Goal: Transaction & Acquisition: Purchase product/service

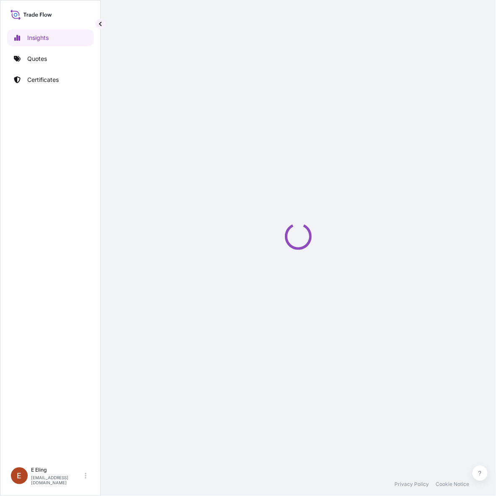
select select "2025"
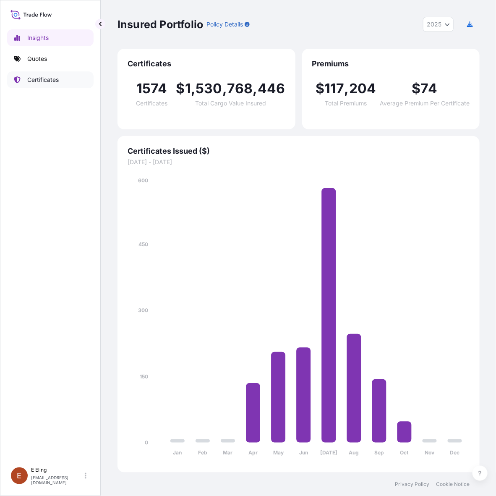
click at [55, 71] on link "Certificates" at bounding box center [50, 79] width 86 height 17
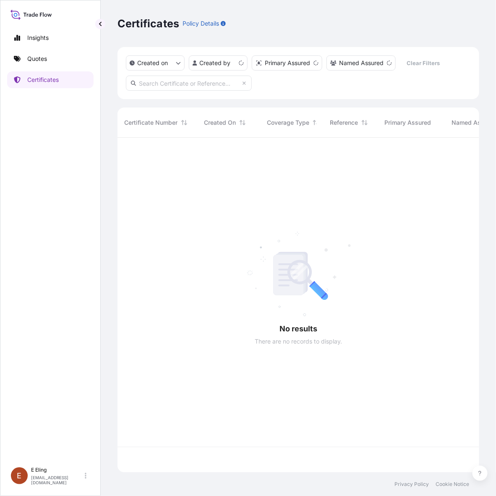
scroll to position [332, 354]
click at [183, 78] on input "text" at bounding box center [189, 83] width 126 height 15
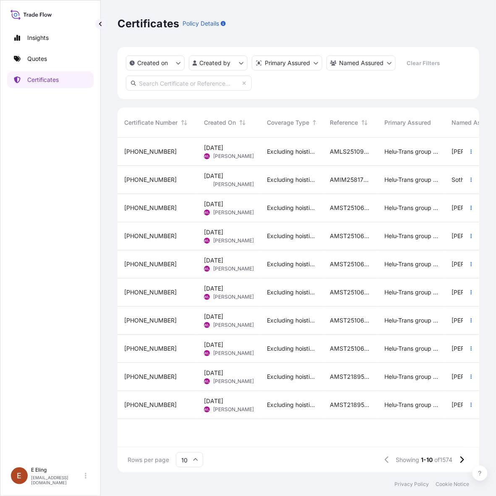
click at [231, 84] on input "text" at bounding box center [189, 83] width 126 height 15
click at [231, 80] on input "text" at bounding box center [189, 83] width 126 height 15
paste input "AMPR253302KTJS-11"
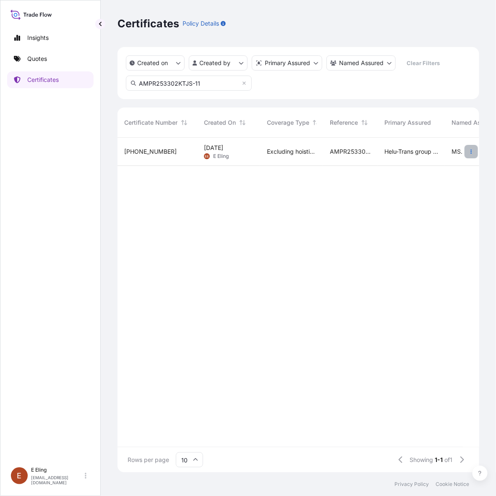
type input "AMPR253302KTJS-11"
click at [469, 151] on icon "button" at bounding box center [471, 151] width 5 height 5
click at [457, 156] on link "Duplicate quote" at bounding box center [427, 153] width 79 height 13
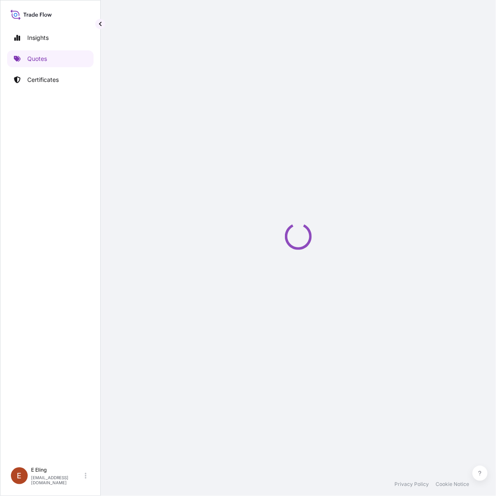
select select "LAND"
select select "Transit"
select select "[GEOGRAPHIC_DATA]"
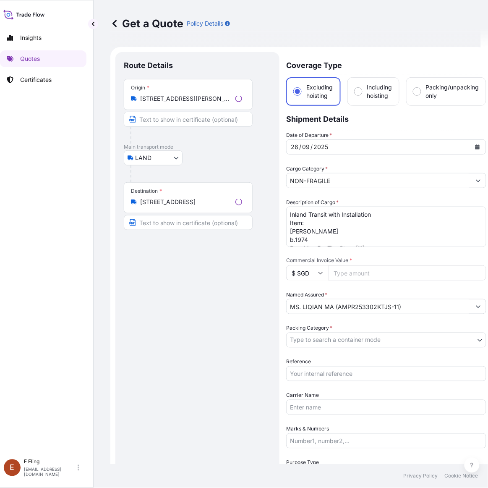
scroll to position [13, 0]
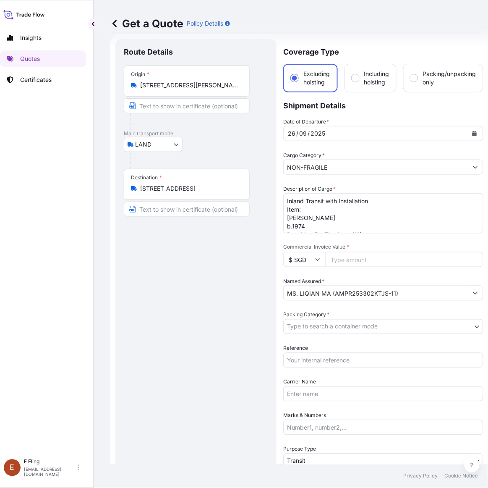
click at [174, 189] on input "8G Gallop Rd, Singapore 258973" at bounding box center [189, 188] width 99 height 8
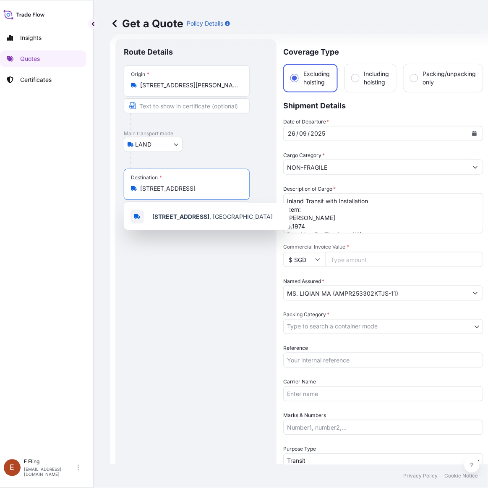
click at [175, 189] on input "8G Gallop Rd, Singapore 258973" at bounding box center [189, 188] width 99 height 8
paste input "38 Scotts Road #14-03, Singapore 228240"
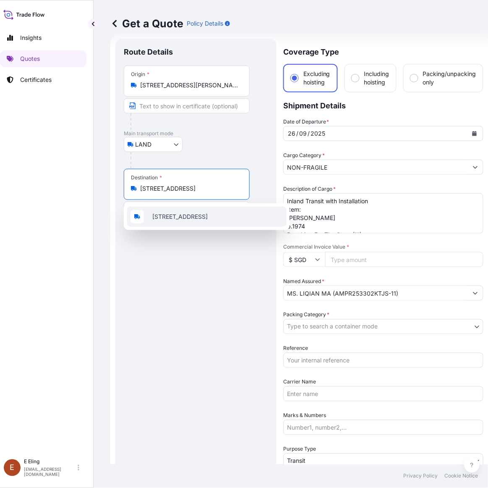
click at [192, 221] on span "38 Scotts Road, #14 03, Singapore 228240, Singapore" at bounding box center [179, 216] width 55 height 8
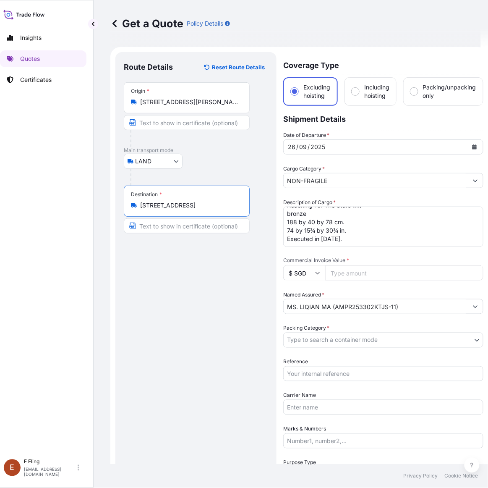
scroll to position [0, 0]
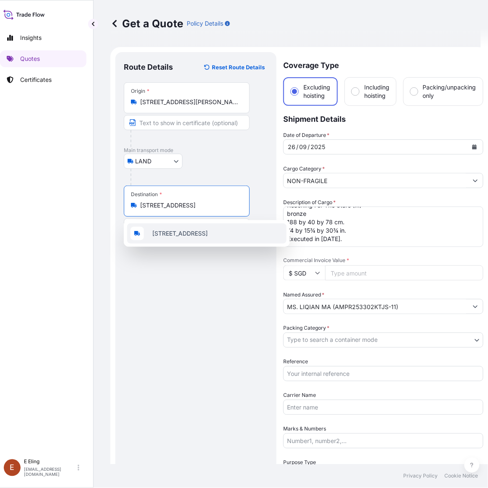
click at [281, 224] on div "38 Scotts Road, #14 03, SingaporeSingapore 228240, Singapore" at bounding box center [207, 233] width 160 height 20
type input "38 Scotts Road, #14 03, SingaporeSingapore 228240, Singapore"
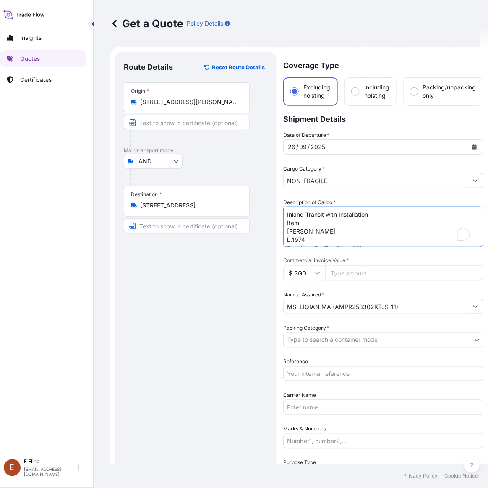
drag, startPoint x: 286, startPoint y: 233, endPoint x: 391, endPoint y: 263, distance: 109.1
click at [391, 263] on div "Date of Departure * 26 / 09 / 2025 Cargo Category * NON-FRAGILE Description of …" at bounding box center [383, 323] width 200 height 385
paste textarea "HEMAN CHONG, The Book of Equators #9 (2025)"
drag, startPoint x: 326, startPoint y: 215, endPoint x: 388, endPoint y: 213, distance: 61.3
click at [388, 213] on textarea "Inland Transit with Installation Item: Adi Gunawan b.1974 Reaching For The Star…" at bounding box center [383, 227] width 200 height 40
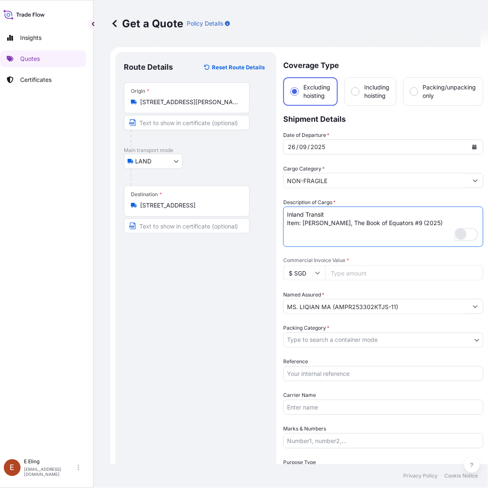
type textarea "Inland Transit Item: HEMAN CHONG, The Book of Equators #9 (2025)"
drag, startPoint x: 317, startPoint y: 309, endPoint x: 323, endPoint y: 307, distance: 6.1
click at [318, 308] on input "MS. LIQIAN MA (AMPR253302KTJS-11)" at bounding box center [376, 306] width 184 height 15
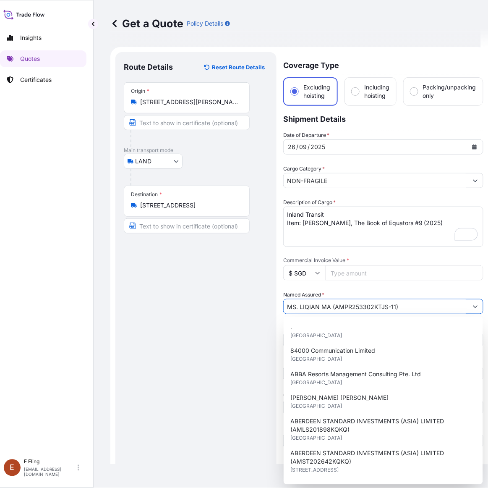
drag, startPoint x: 330, startPoint y: 304, endPoint x: 200, endPoint y: 282, distance: 131.7
click at [202, 282] on form "Route Details Reset Route Details Place of loading Road / Inland Road / Inland …" at bounding box center [299, 315] width 378 height 536
paste input "R. YOUNG MICHAEL HAN"
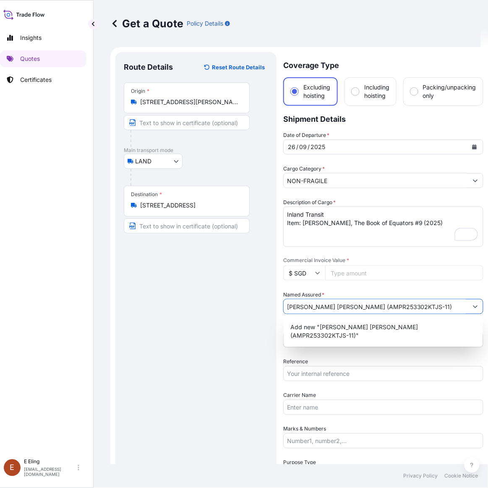
drag, startPoint x: 368, startPoint y: 305, endPoint x: 429, endPoint y: 306, distance: 60.5
click at [429, 306] on input "[PERSON_NAME] [PERSON_NAME] (AMPR253302KTJS-11)" at bounding box center [376, 306] width 184 height 15
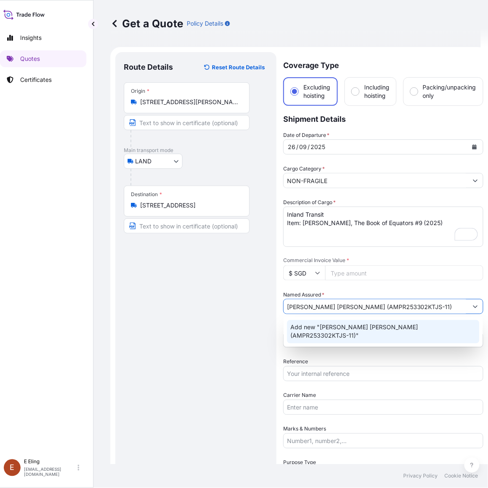
type input "[PERSON_NAME] [PERSON_NAME] (AMPR253302KTJS-11)"
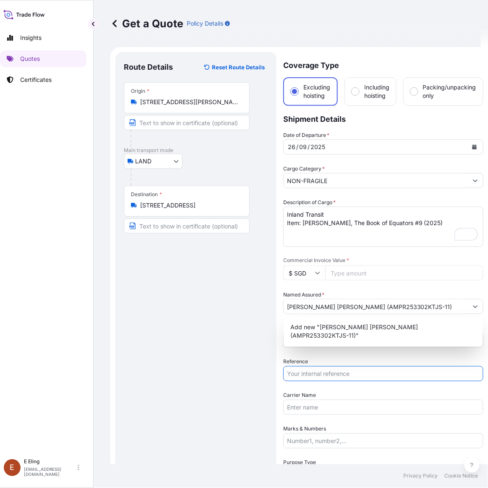
click at [309, 376] on input "Reference" at bounding box center [383, 373] width 200 height 15
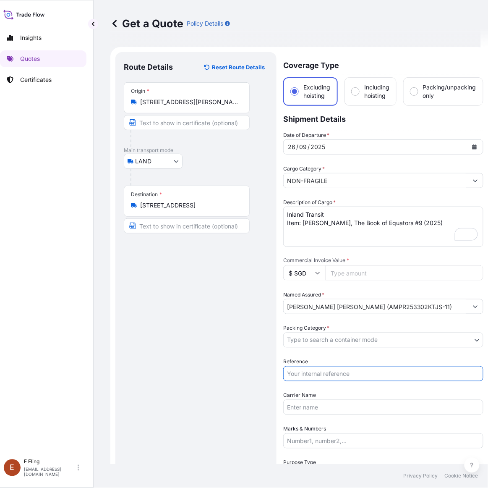
paste input "AMPR253302KTJS-11"
type input "AMPR253302KTJS-11"
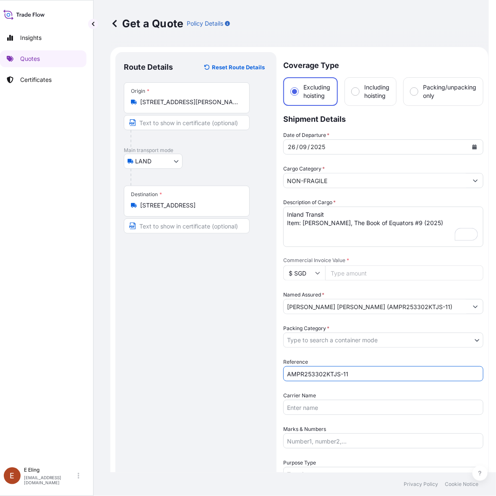
click at [312, 332] on body "0 options available. 1 option available. Insights Quotes Certificates E E Eling…" at bounding box center [241, 248] width 496 height 496
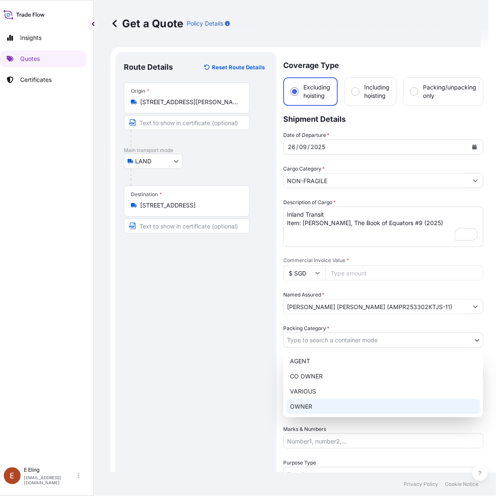
click at [317, 410] on div "OWNER" at bounding box center [384, 406] width 194 height 15
select select "27"
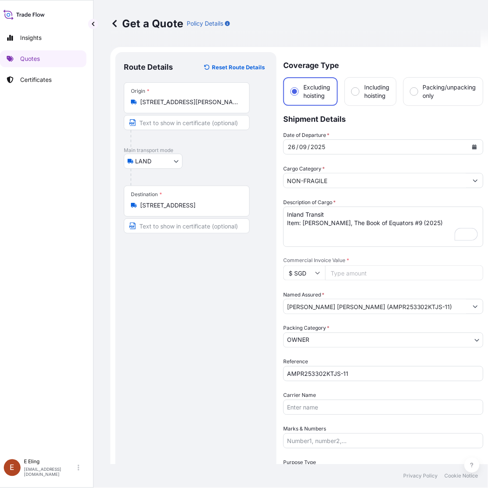
click at [343, 274] on input "Commercial Invoice Value *" at bounding box center [404, 272] width 158 height 15
paste input "21000.00"
type input "21000.00"
click at [474, 139] on div "26 / 09 / 2025" at bounding box center [383, 146] width 200 height 15
click at [472, 144] on icon "Calendar" at bounding box center [474, 146] width 5 height 5
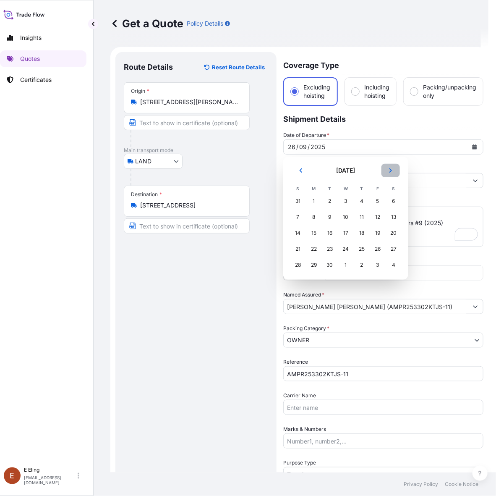
click at [385, 173] on button "Next" at bounding box center [391, 170] width 18 height 13
click at [365, 215] on div "9" at bounding box center [361, 217] width 15 height 15
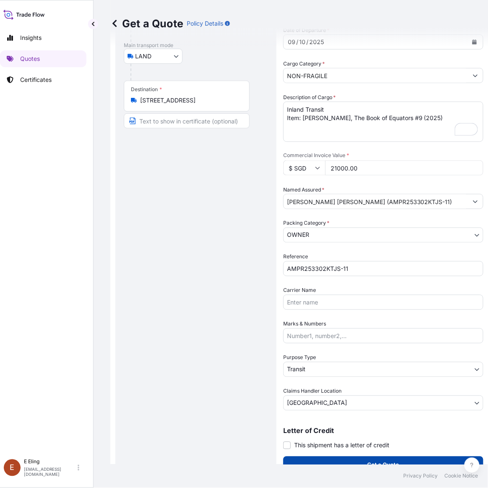
click at [421, 466] on button "Get a Quote" at bounding box center [383, 464] width 200 height 17
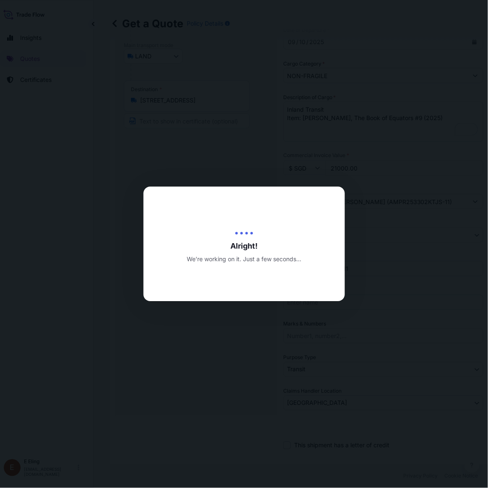
type input "[DATE]"
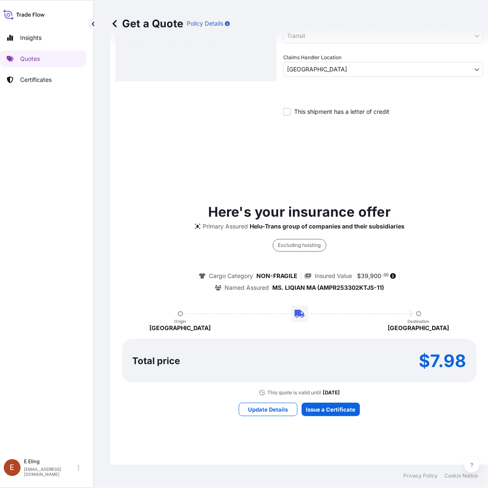
scroll to position [479, 0]
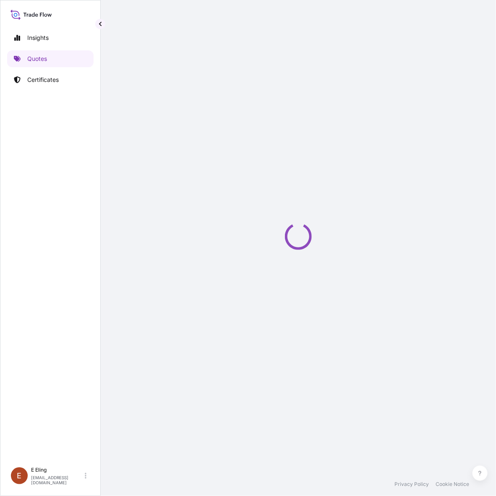
select select "LAND"
select select "Transit"
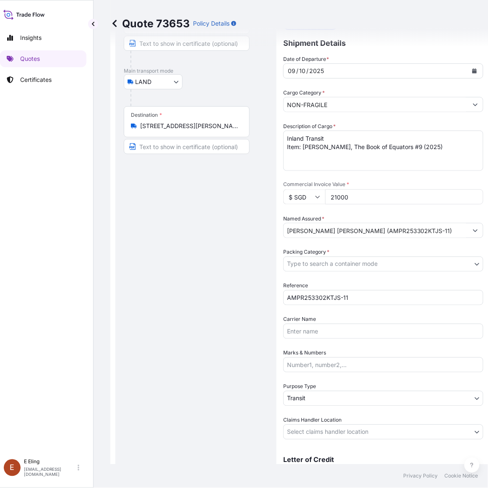
click at [336, 431] on body "Insights Quotes Certificates E E Eling eeling@helutrans.com Quote 73653 Policy …" at bounding box center [237, 244] width 488 height 488
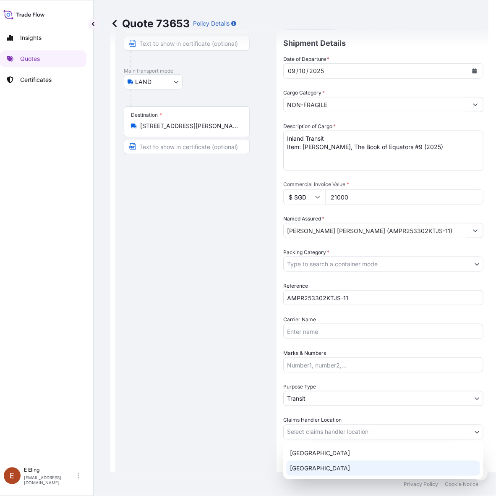
click at [322, 467] on div "[GEOGRAPHIC_DATA]" at bounding box center [384, 468] width 194 height 15
select select "[GEOGRAPHIC_DATA]"
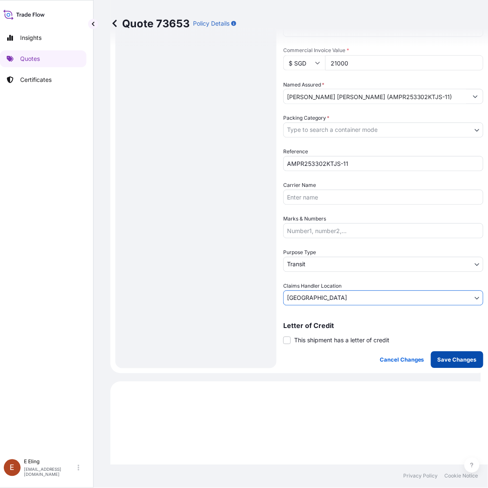
click at [455, 357] on p "Save Changes" at bounding box center [457, 360] width 39 height 8
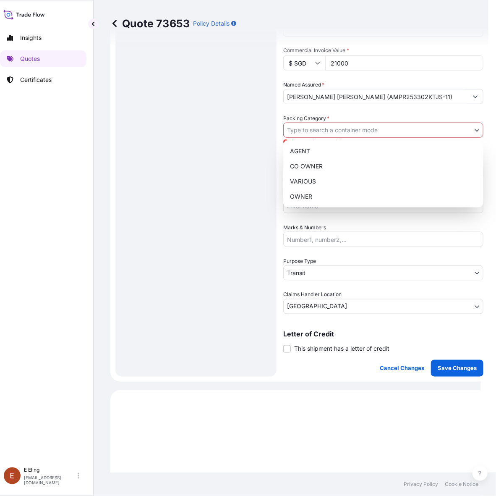
click at [348, 129] on body "Insights Quotes Certificates E E Eling eeling@helutrans.com Quote 73653 Policy …" at bounding box center [237, 248] width 488 height 496
click at [311, 196] on div "OWNER" at bounding box center [384, 196] width 194 height 15
select select "27"
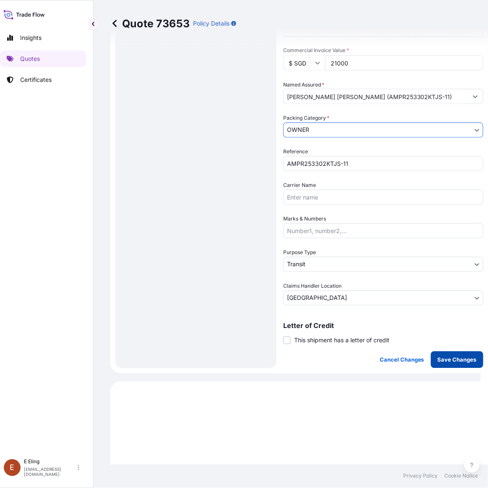
click at [456, 353] on button "Save Changes" at bounding box center [457, 359] width 52 height 17
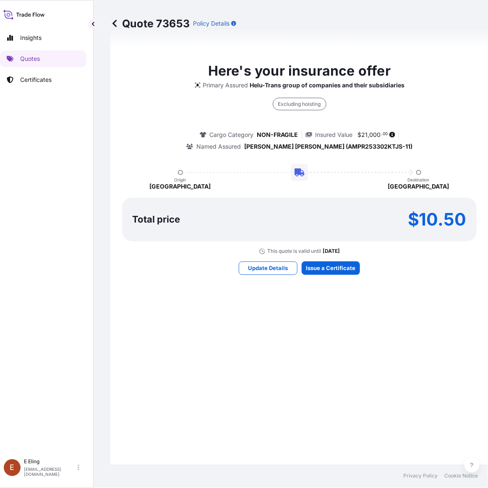
select select "LAND"
select select "Transit"
select select "[GEOGRAPHIC_DATA]"
click at [320, 259] on div "Here's your insurance offer Primary Assured Helu-Trans group of companies and t…" at bounding box center [299, 168] width 355 height 750
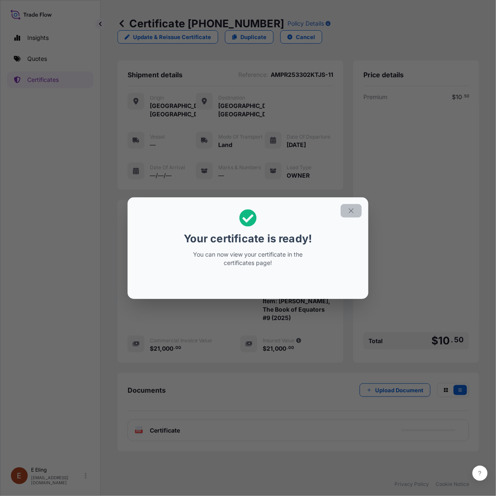
click at [348, 210] on icon "button" at bounding box center [352, 211] width 8 height 8
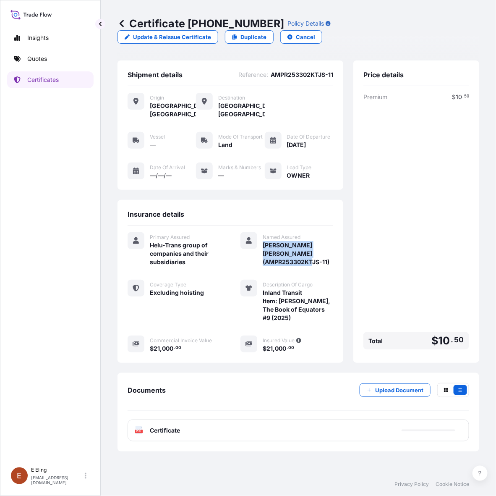
drag, startPoint x: 261, startPoint y: 242, endPoint x: 335, endPoint y: 262, distance: 77.1
click at [335, 262] on div "Insurance details Primary Assured Helu-Trans group of companies and their subsi…" at bounding box center [231, 281] width 226 height 163
copy span "[PERSON_NAME] [PERSON_NAME] (AMPR253302KTJS-11)"
click at [267, 431] on link "PDF Certificate 2025-10-07" at bounding box center [299, 430] width 342 height 22
click at [388, 390] on p "Upload Document" at bounding box center [399, 390] width 48 height 8
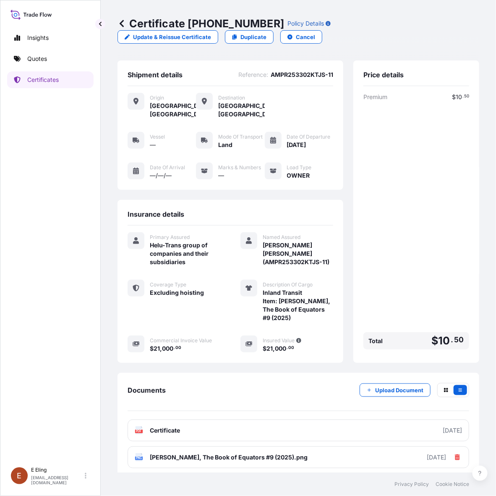
drag, startPoint x: 24, startPoint y: 371, endPoint x: 118, endPoint y: 371, distance: 94.5
click at [26, 371] on div "Insights Quotes Certificates" at bounding box center [50, 242] width 86 height 441
click at [55, 82] on p "Certificates" at bounding box center [42, 80] width 31 height 8
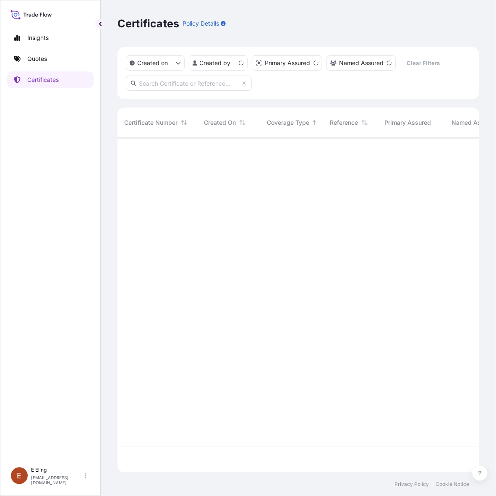
scroll to position [332, 354]
click at [65, 55] on link "Quotes" at bounding box center [50, 58] width 86 height 17
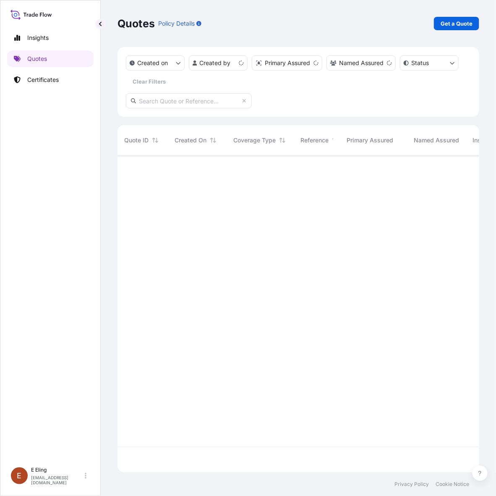
scroll to position [314, 354]
click at [456, 24] on p "Get a Quote" at bounding box center [457, 23] width 32 height 8
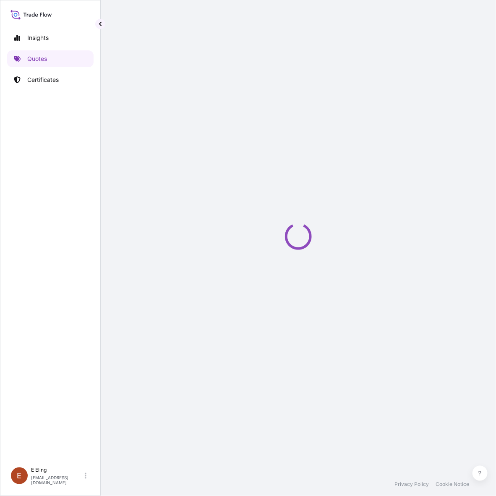
select select "AIR"
select select "27"
select select "Transit"
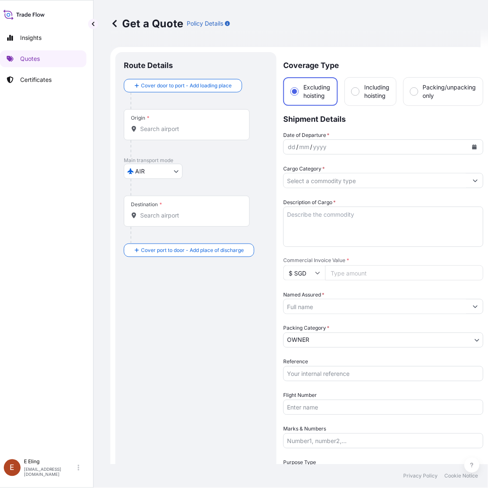
scroll to position [13, 0]
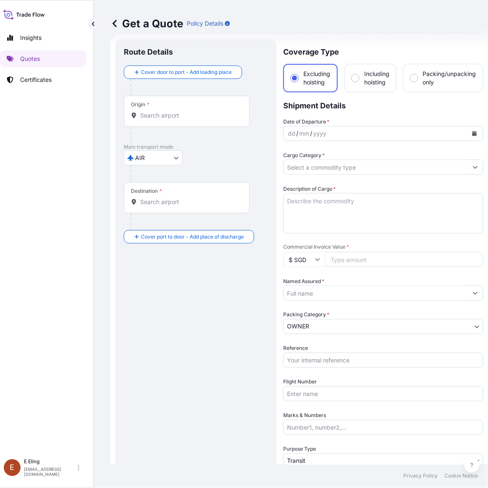
click at [185, 118] on input "Origin *" at bounding box center [189, 115] width 99 height 8
click at [184, 118] on input "Origin * Please select an origin" at bounding box center [189, 115] width 99 height 8
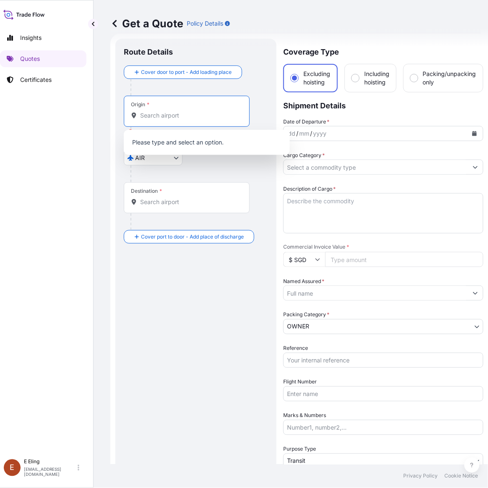
paste input "Museum of Decorative Arts"
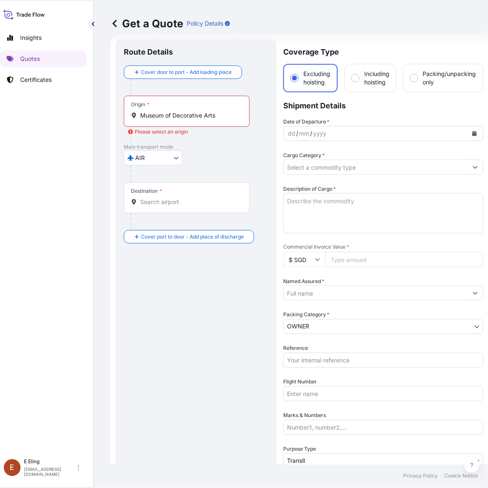
click at [222, 114] on input "Museum of Decorative Arts" at bounding box center [189, 115] width 99 height 8
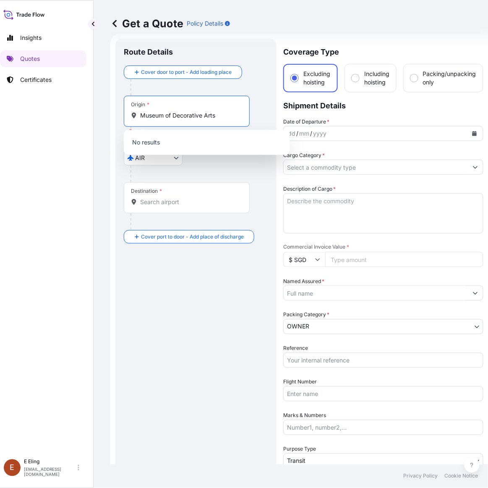
drag, startPoint x: 223, startPoint y: 114, endPoint x: 72, endPoint y: 113, distance: 150.3
click at [72, 113] on div "Insights Quotes Certificates E E Eling eeling@helutrans.com Get a Quote Policy …" at bounding box center [237, 244] width 488 height 488
paste input "107 Rue De Rivoli 75001 Paris France"
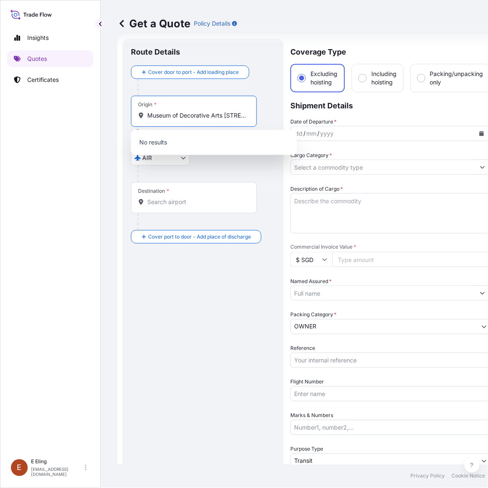
drag, startPoint x: 236, startPoint y: 117, endPoint x: -3, endPoint y: 120, distance: 239.3
click at [0, 120] on html "0 options available. Insights Quotes Certificates E E Eling eeling@helutrans.co…" at bounding box center [244, 244] width 488 height 488
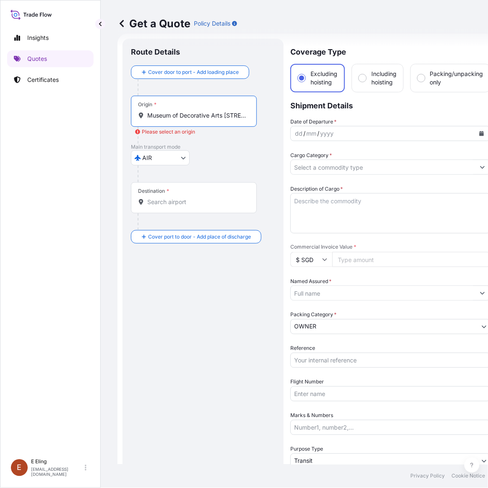
paste input "Origin"
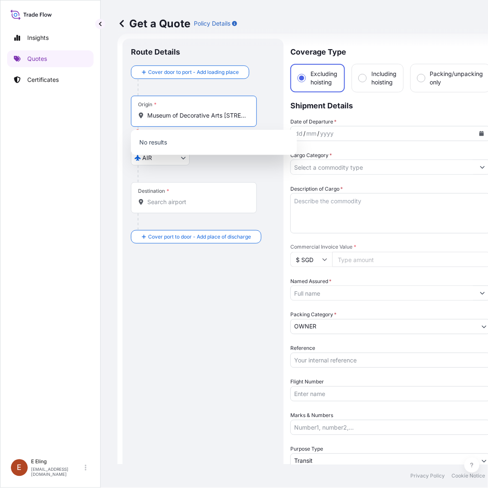
click at [223, 116] on input "Museum of Decorative Arts 107 Rue De Rivoli 75001 Paris France" at bounding box center [196, 115] width 99 height 8
drag, startPoint x: 234, startPoint y: 115, endPoint x: 221, endPoint y: 113, distance: 13.6
click at [233, 114] on input "Museum of Decorative Arts 107 Rue De Rivoli 75001 Paris France" at bounding box center [196, 115] width 99 height 8
drag, startPoint x: 224, startPoint y: 114, endPoint x: 21, endPoint y: 114, distance: 202.4
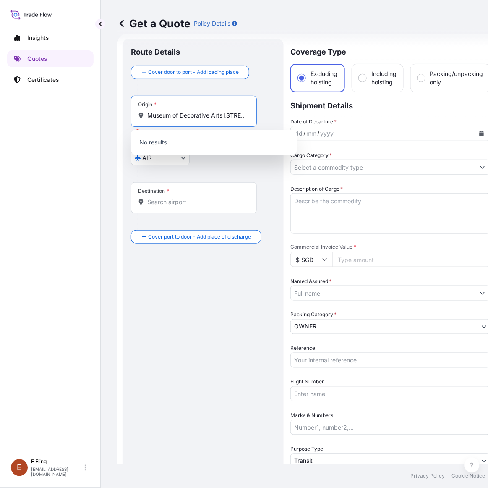
click at [21, 114] on div "Insights Quotes Certificates E E Eling eeling@helutrans.com Get a Quote Policy …" at bounding box center [244, 244] width 488 height 488
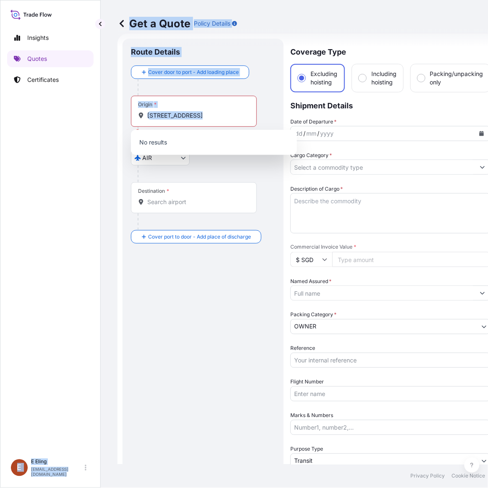
drag, startPoint x: 254, startPoint y: 117, endPoint x: 71, endPoint y: 113, distance: 183.1
click at [72, 113] on div "Insights Quotes Certificates E E Eling eeling@helutrans.com Get a Quote Policy …" at bounding box center [244, 244] width 488 height 488
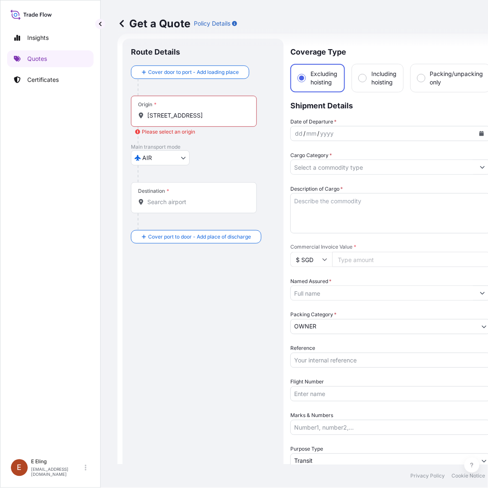
click at [210, 143] on div at bounding box center [197, 135] width 119 height 17
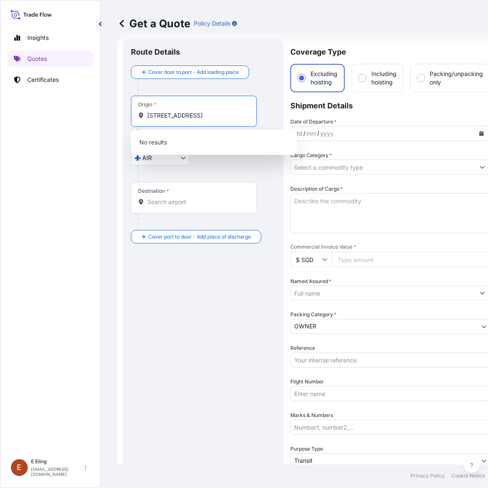
click at [196, 112] on input "107 Rue De Rivoli 75001 Paris France" at bounding box center [196, 115] width 99 height 8
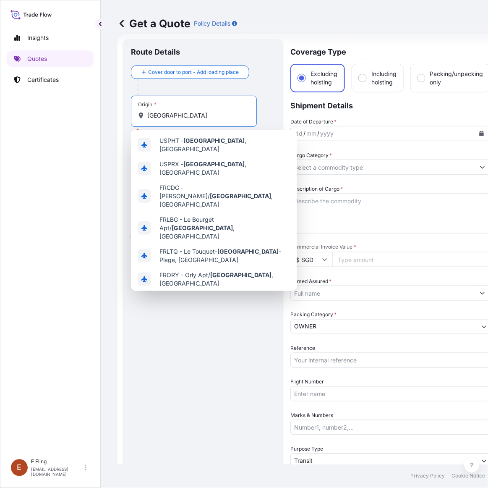
click at [223, 291] on div "Paris , France Any airport in this location" at bounding box center [214, 303] width 160 height 24
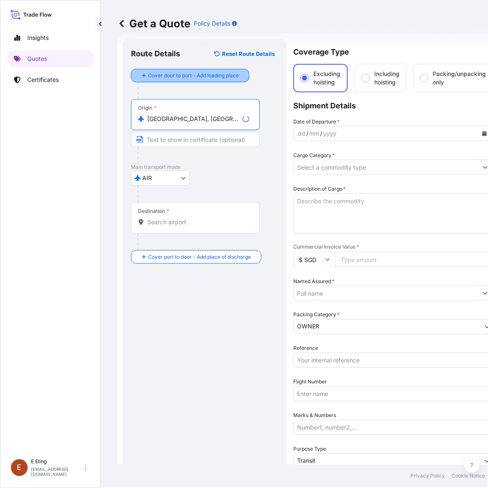
type input "Paris, France"
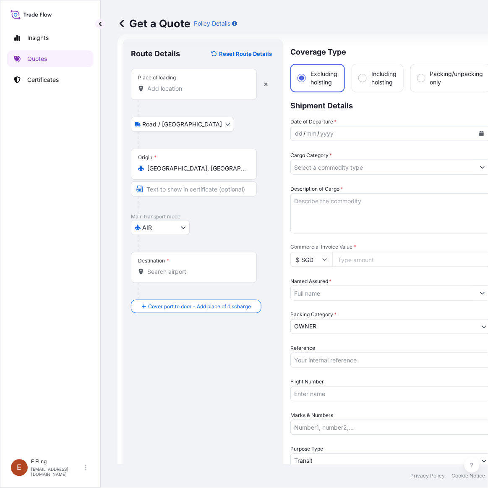
click at [175, 90] on input "Place of loading" at bounding box center [196, 88] width 99 height 8
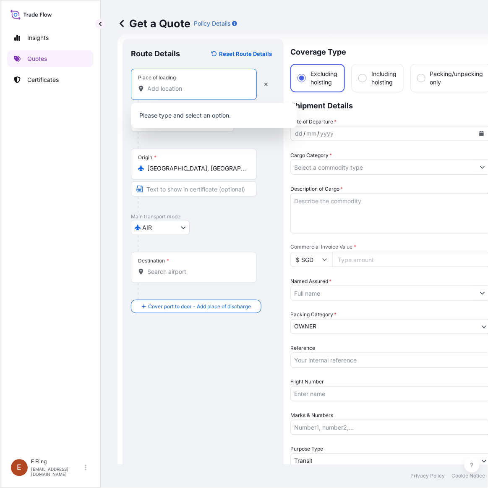
paste input "107 Rue De Rivoli 75001 Paris France"
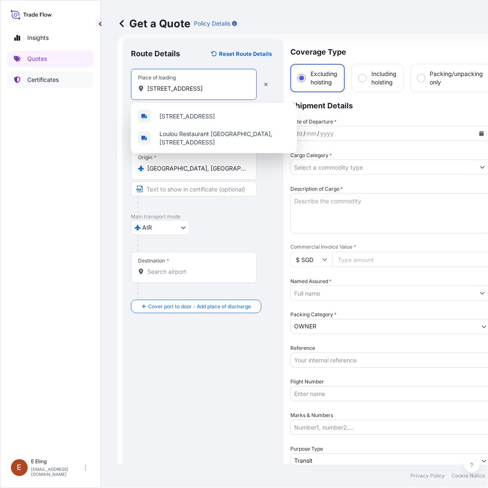
drag, startPoint x: 201, startPoint y: 85, endPoint x: 78, endPoint y: 84, distance: 123.0
click at [78, 84] on div "Insights Quotes Certificates E E Eling eeling@helutrans.com Get a Quote Policy …" at bounding box center [244, 244] width 488 height 488
click at [217, 90] on input "107 Rue De Rivoli 75001 Paris France" at bounding box center [196, 88] width 99 height 8
click at [263, 85] on button "button" at bounding box center [266, 84] width 18 height 13
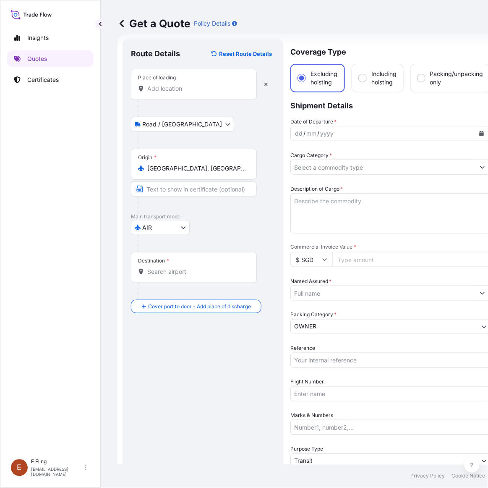
click at [181, 88] on input "Place of loading" at bounding box center [196, 88] width 99 height 8
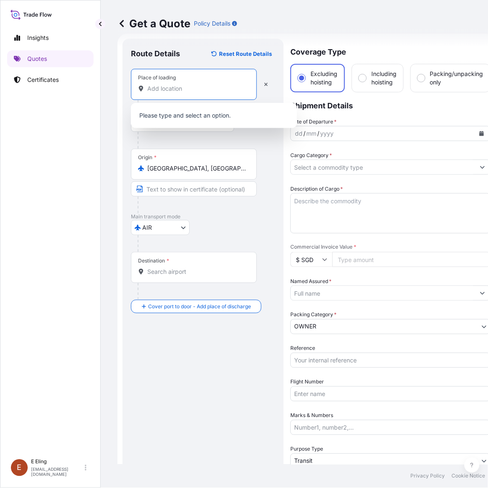
paste input "Museum of Decorative Arts"
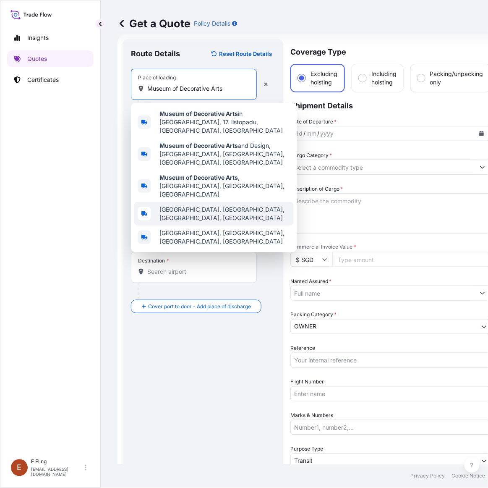
scroll to position [8, 0]
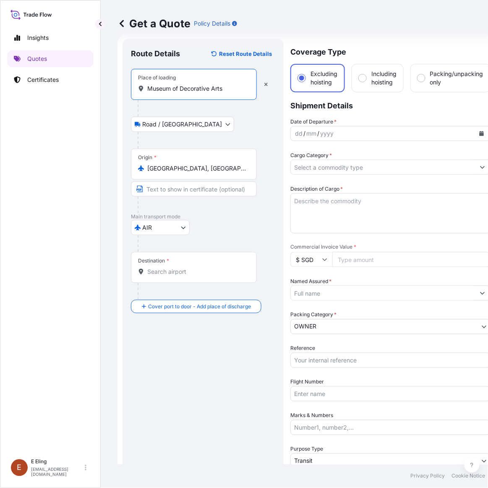
click at [235, 84] on input "Museum of Decorative Arts" at bounding box center [196, 88] width 99 height 8
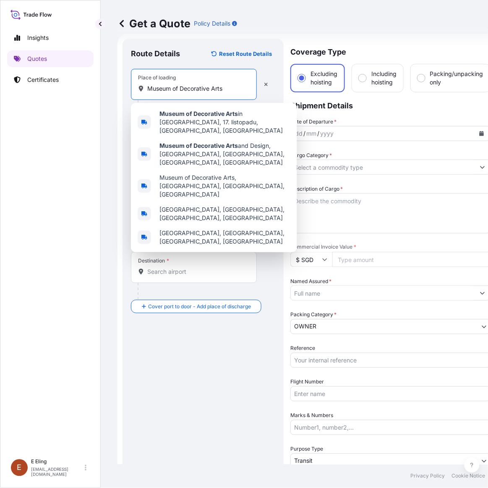
click at [241, 84] on input "Museum of Decorative Arts" at bounding box center [196, 88] width 99 height 8
drag, startPoint x: 239, startPoint y: 81, endPoint x: -3, endPoint y: 74, distance: 242.8
click at [0, 74] on html "5 options available. Insights Quotes Certificates E E Eling eeling@helutrans.co…" at bounding box center [244, 244] width 488 height 488
paste input "107 Rue De Rivoli 75001 Paris France"
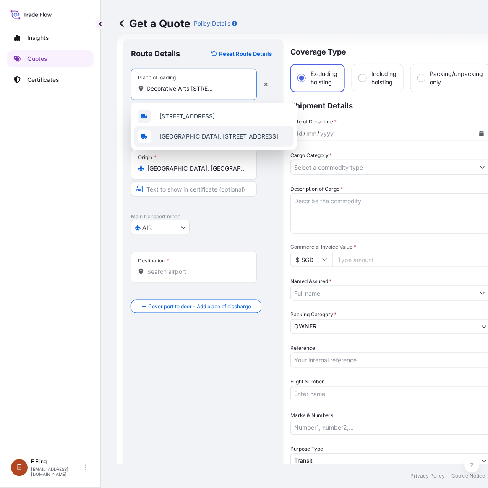
click at [187, 135] on span "Musée des Arts Décoratifs, 107 Rue de Rivoli, 75001 Paris, France" at bounding box center [219, 136] width 119 height 8
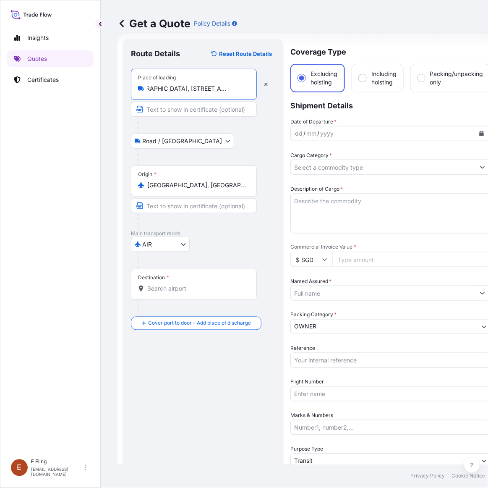
type input "Musée des Arts Décoratifs, 107 Rue de Rivoli, 75001 Paris, France"
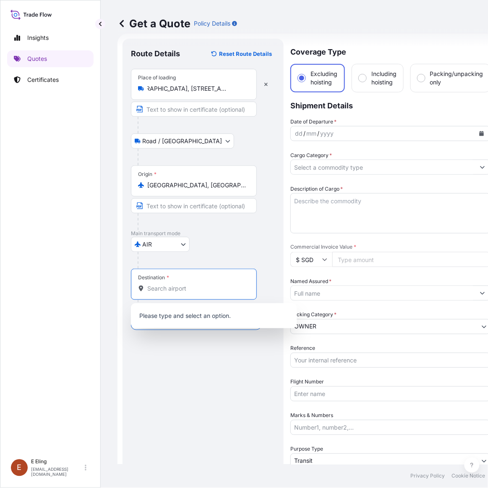
scroll to position [0, 0]
click at [176, 284] on input "Destination *" at bounding box center [196, 288] width 99 height 8
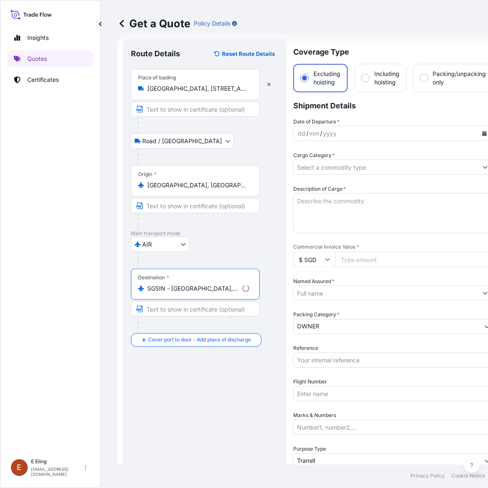
type input "SGSIN - Singapore, Singapore"
click at [182, 325] on div at bounding box center [199, 325] width 122 height 17
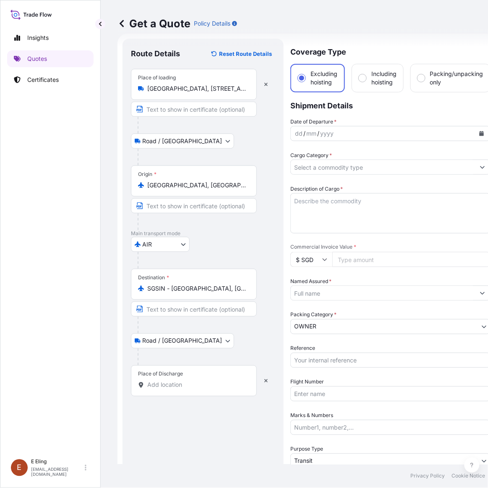
click at [158, 381] on input "Place of Discharge" at bounding box center [196, 385] width 99 height 8
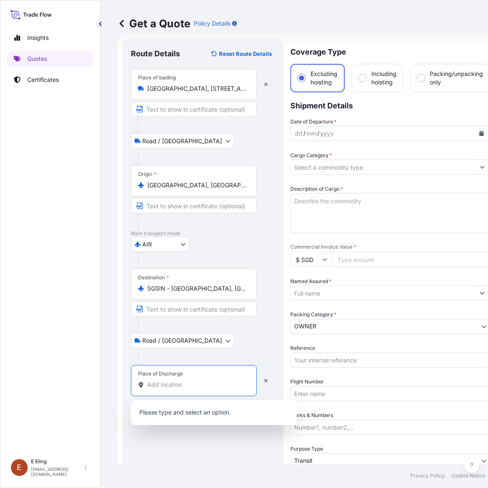
paste input "UOB Plaza 80 Raffles Pl, #1 UOB Plaza, Singapore 048624"
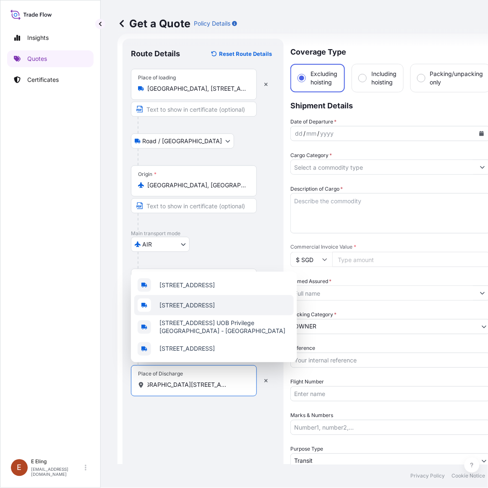
click at [215, 301] on span "Raffles Pl, #1 UOB Branch - Main Branch, Singapore 048624, Singapore" at bounding box center [187, 305] width 55 height 8
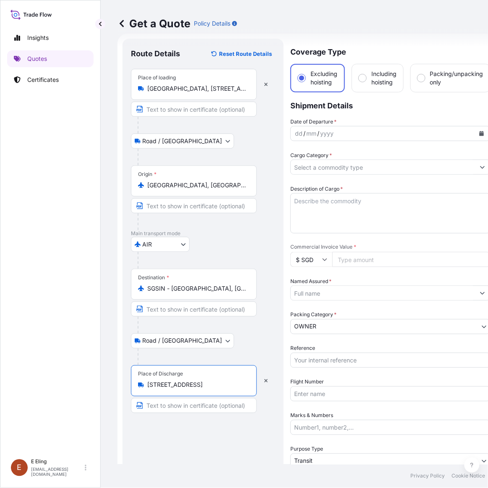
type input "Raffles Pl, #1 UOB Branch - Main Branch, Singapore 048624, Singapore"
click at [479, 128] on button "Calendar" at bounding box center [481, 133] width 13 height 13
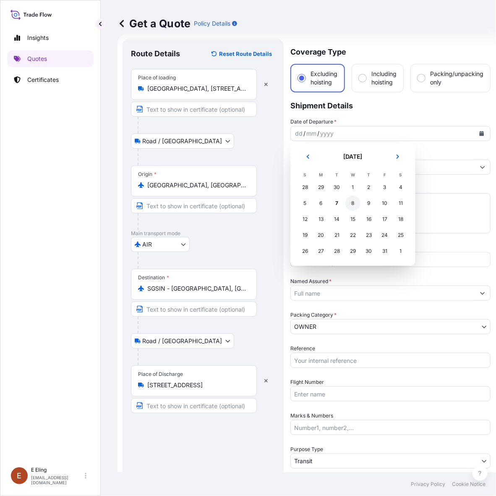
click at [348, 201] on div "8" at bounding box center [353, 203] width 15 height 15
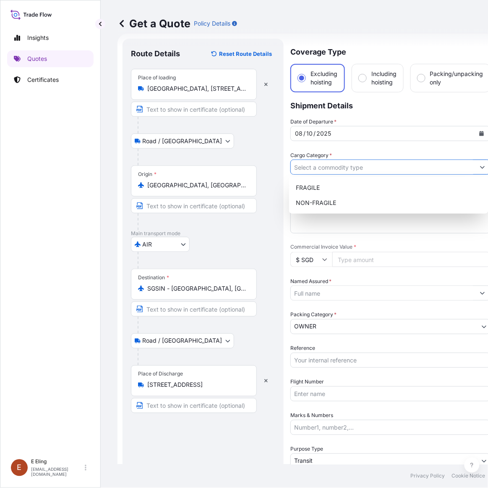
click at [324, 163] on input "Cargo Category *" at bounding box center [383, 167] width 184 height 15
click at [325, 204] on div "NON-FRAGILE" at bounding box center [389, 202] width 193 height 15
type input "NON-FRAGILE"
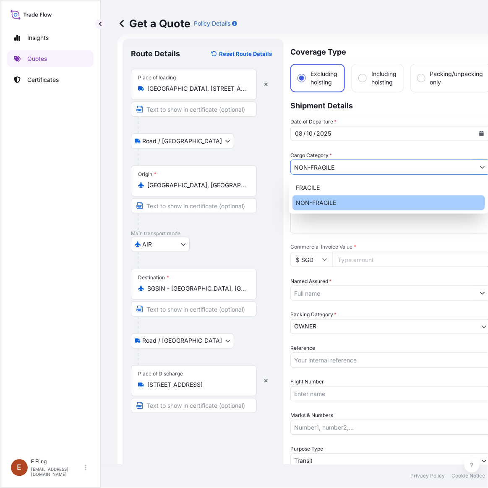
click at [320, 194] on textarea "Description of Cargo *" at bounding box center [391, 213] width 200 height 40
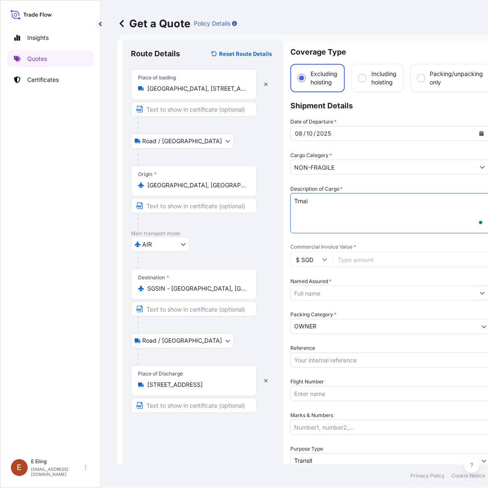
scroll to position [13, 0]
click at [250, 344] on div "Road / Inland Road / Inland" at bounding box center [203, 340] width 144 height 15
click at [353, 204] on textarea "Transit via A" at bounding box center [391, 213] width 200 height 40
click at [361, 215] on textarea "Transit via Air Item Description:" at bounding box center [391, 213] width 200 height 40
paste textarea "Artist: Sukit Choosri Title: One Life Medium: Mixed media Size: 150cm x 180cm C…"
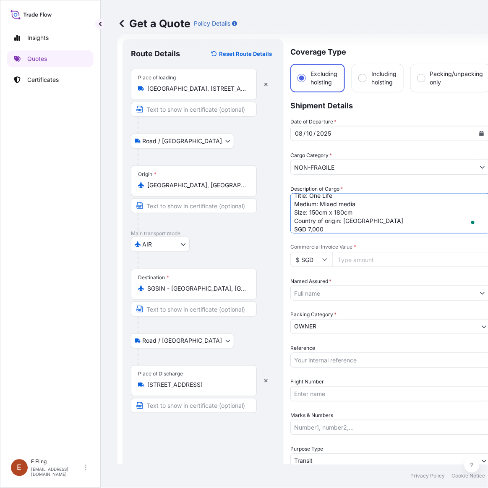
scroll to position [39, 0]
click at [311, 225] on textarea "Transit via Air Item Description: 1) Artist: Sukit Choosri Title: One Life Medi…" at bounding box center [391, 213] width 200 height 40
paste textarea "Artist: Hasanul Isyraf Idris Title: Durio Medium: Guoache on paper Size: 174cm …"
type textarea "Transit via Air Item Description: 1) Artist: Sukit Choosri Title: One Life Medi…"
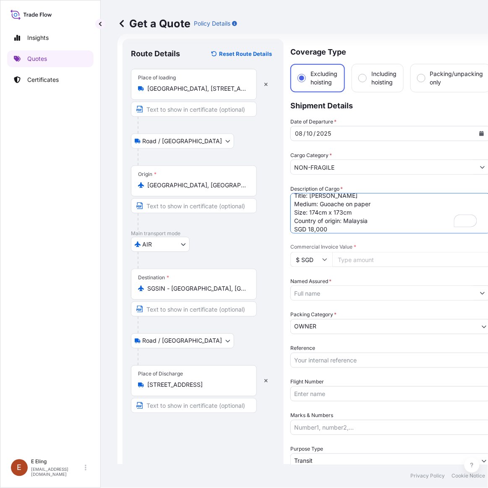
click at [361, 261] on input "Commercial Invoice Value *" at bounding box center [412, 259] width 158 height 15
click at [339, 294] on input "Named Assured *" at bounding box center [383, 293] width 184 height 15
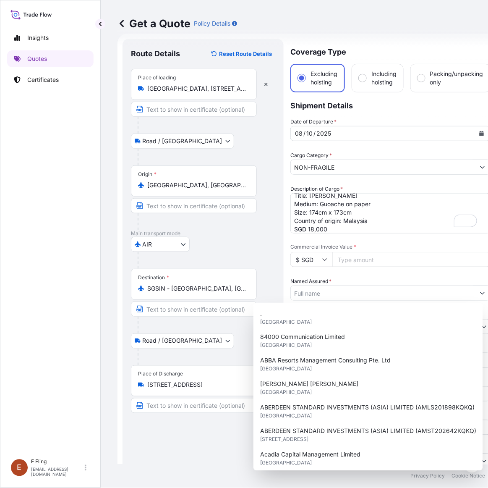
click at [355, 256] on input "Commercial Invoice Value *" at bounding box center [412, 259] width 158 height 15
paste input "25000"
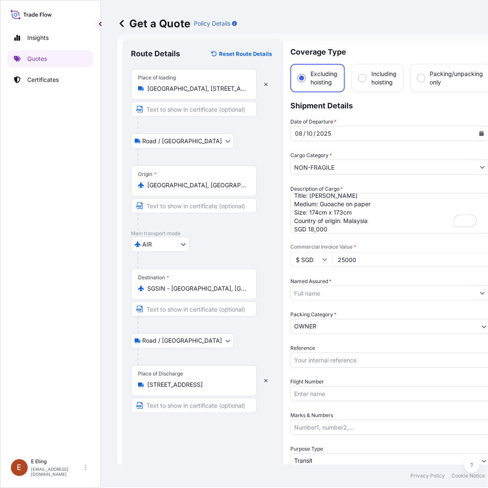
type input "25000"
click at [348, 252] on input "25000" at bounding box center [412, 259] width 158 height 15
drag, startPoint x: 377, startPoint y: 261, endPoint x: 316, endPoint y: 254, distance: 61.7
click at [316, 254] on div "$ SGD 25000" at bounding box center [391, 259] width 200 height 15
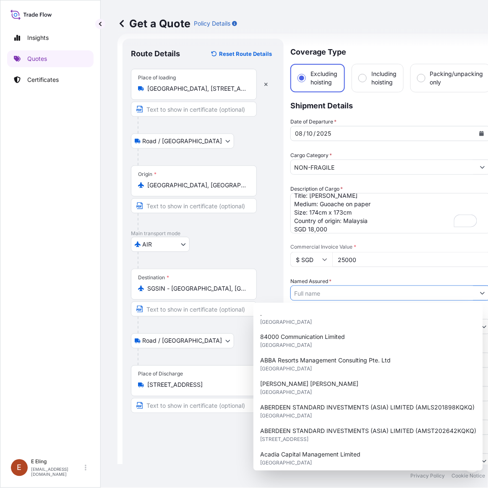
click at [319, 296] on input "Named Assured *" at bounding box center [383, 293] width 184 height 15
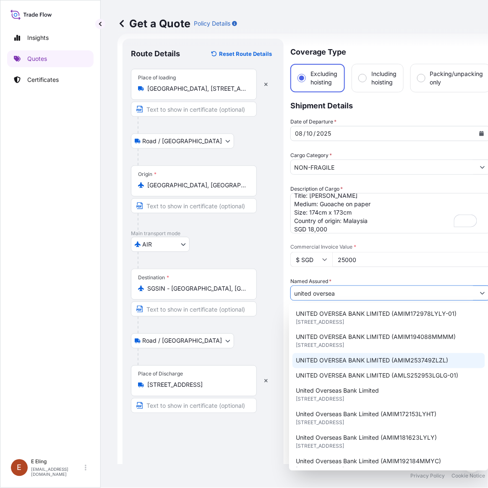
click at [381, 359] on span "UNITED OVERSEA BANK LIMITED (AMIM253749ZLZL)" at bounding box center [372, 360] width 152 height 8
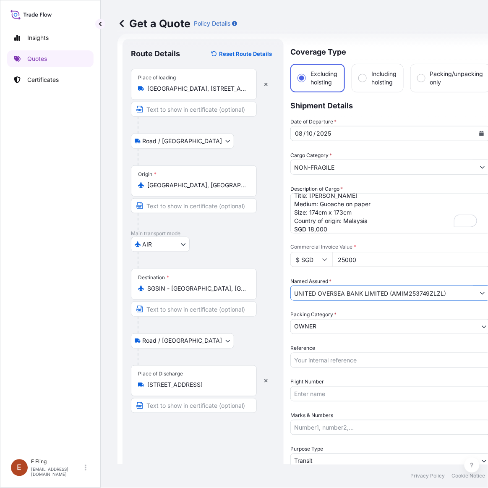
click at [443, 294] on input "UNITED OVERSEA BANK LIMITED (AMIM253749ZLZL)" at bounding box center [383, 293] width 184 height 15
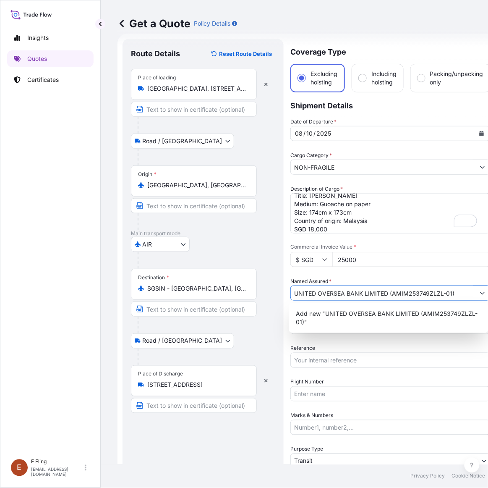
click at [390, 294] on input "UNITED OVERSEA BANK LIMITED (AMIM253749ZLZL-01)" at bounding box center [383, 293] width 184 height 15
type input "UNITED OVERSEA BANK LIMITED (AMIM253749ZLZL-01)"
drag, startPoint x: 393, startPoint y: 292, endPoint x: 451, endPoint y: 292, distance: 57.5
click at [451, 292] on input "UNITED OVERSEA BANK LIMITED (AMIM253749ZLZL-01)" at bounding box center [383, 293] width 184 height 15
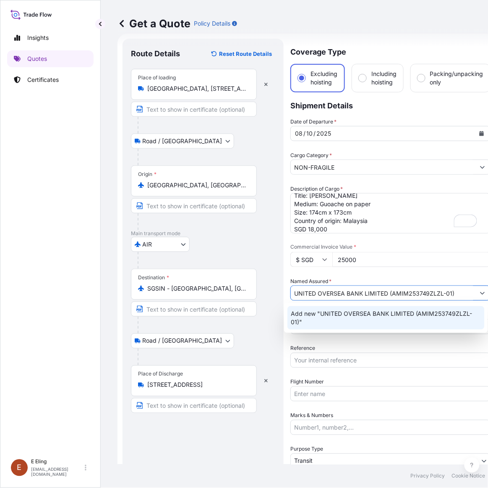
click at [316, 361] on input "Reference" at bounding box center [391, 360] width 200 height 15
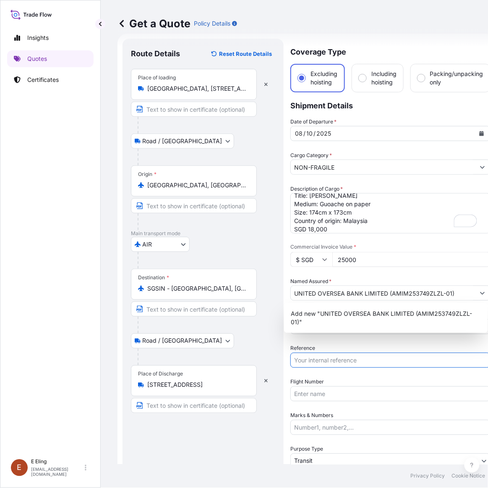
paste input "AMIM253749ZLZL-01"
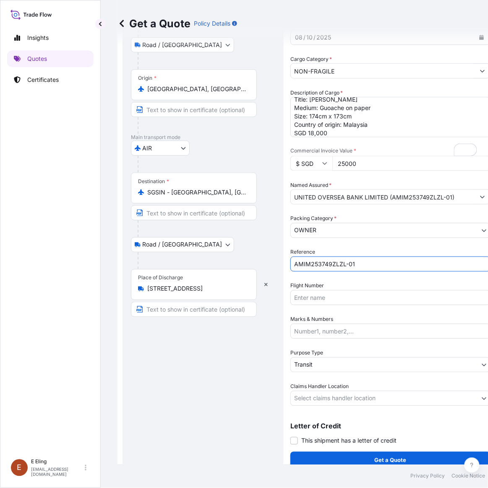
scroll to position [110, 0]
type input "AMIM253749ZLZL-01"
click at [328, 395] on body "1 option available. Insights Quotes Certificates E E Eling eeling@helutrans.com…" at bounding box center [244, 244] width 488 height 488
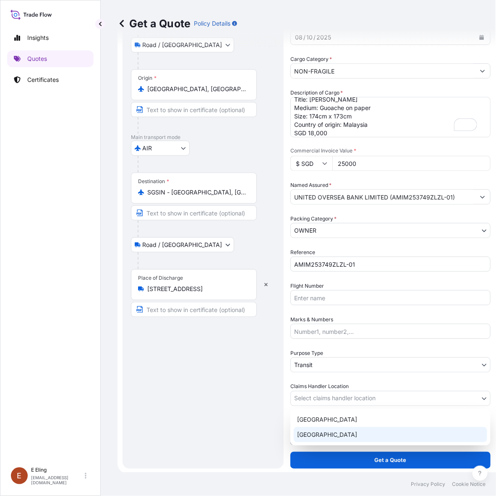
click at [326, 429] on div "Hong Kong Singapore" at bounding box center [391, 427] width 200 height 37
select select "[GEOGRAPHIC_DATA]"
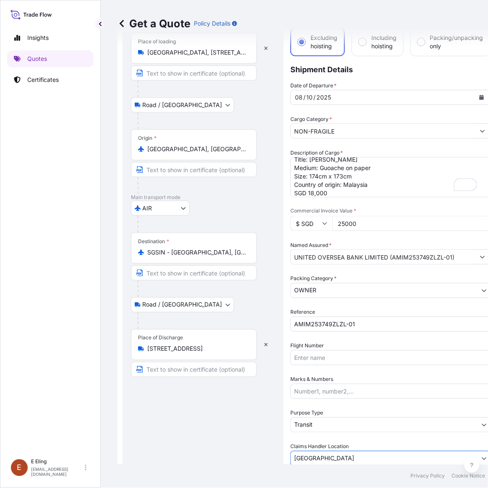
scroll to position [106, 0]
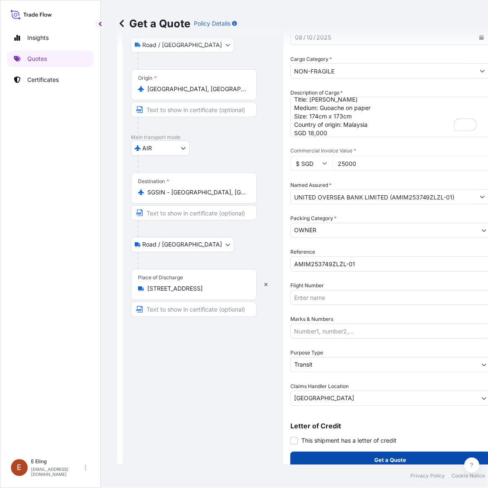
click at [364, 456] on button "Get a Quote" at bounding box center [391, 460] width 200 height 17
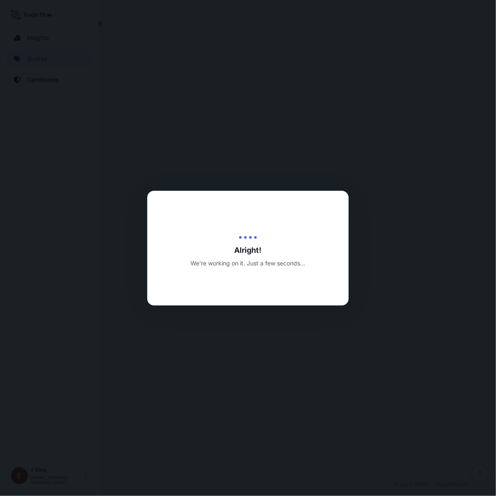
select select "Road / [GEOGRAPHIC_DATA]"
select select "AIR"
select select "Road / [GEOGRAPHIC_DATA]"
select select "Transit"
select select "[GEOGRAPHIC_DATA]"
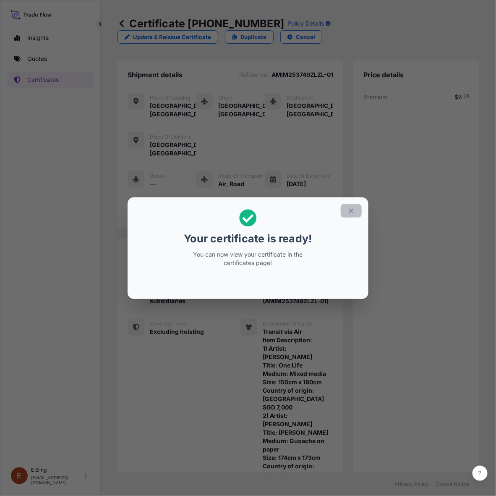
click at [351, 213] on icon "button" at bounding box center [352, 211] width 8 height 8
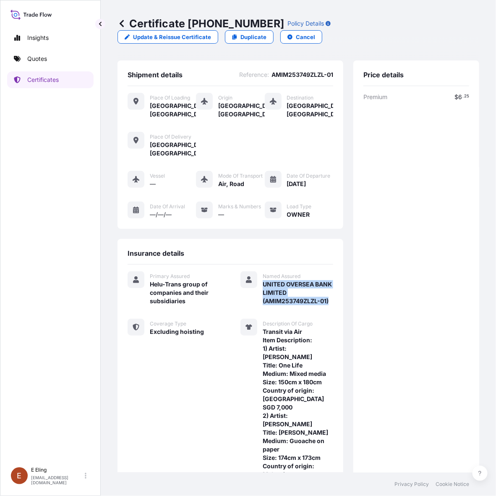
drag, startPoint x: 257, startPoint y: 290, endPoint x: 286, endPoint y: 324, distance: 45.0
click at [286, 324] on div "Primary Assured Helu-Trans group of companies and their subsidiaries Named Assu…" at bounding box center [231, 394] width 206 height 246
copy span "UNITED OVERSEA BANK LIMITED (AMIM253749ZLZL-01)"
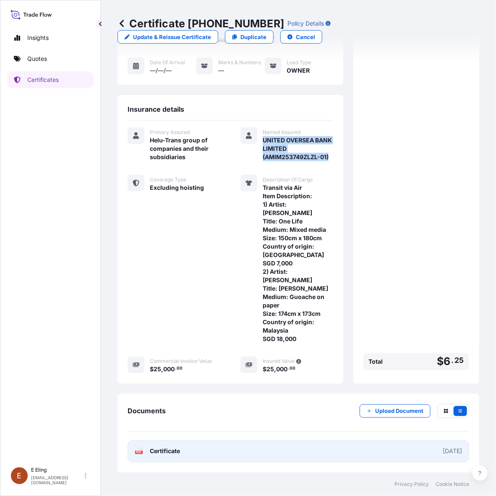
click at [370, 445] on link "PDF Certificate 2025-10-07" at bounding box center [299, 451] width 342 height 22
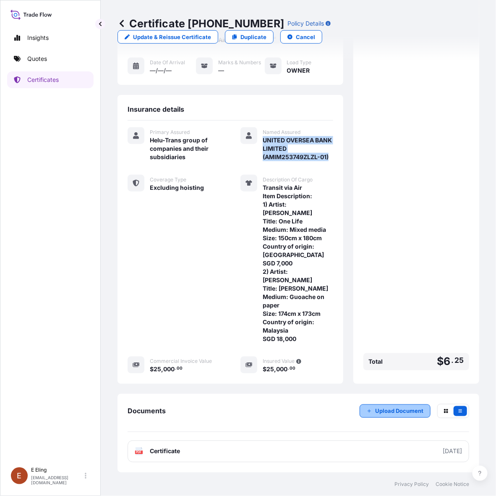
click at [385, 411] on p "Upload Document" at bounding box center [399, 411] width 48 height 8
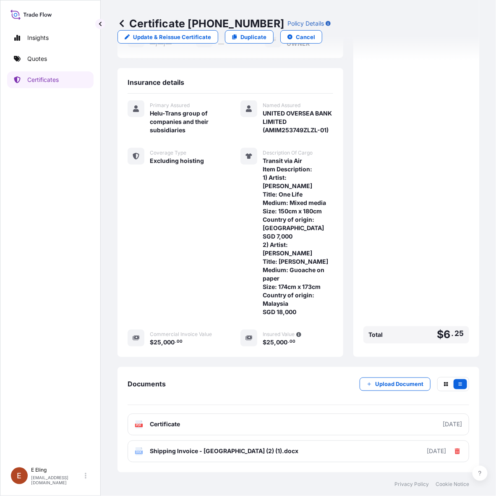
drag, startPoint x: 364, startPoint y: 315, endPoint x: 353, endPoint y: 305, distance: 14.6
click at [364, 315] on div "Premium $ 6 . 25 Total $ 6 . 25" at bounding box center [417, 134] width 106 height 425
drag, startPoint x: 261, startPoint y: 133, endPoint x: 265, endPoint y: 137, distance: 6.5
click at [265, 134] on span "UNITED OVERSEA BANK LIMITED (AMIM253749ZLZL-01)" at bounding box center [298, 121] width 71 height 25
copy span "AMIM253749ZLZL-01"
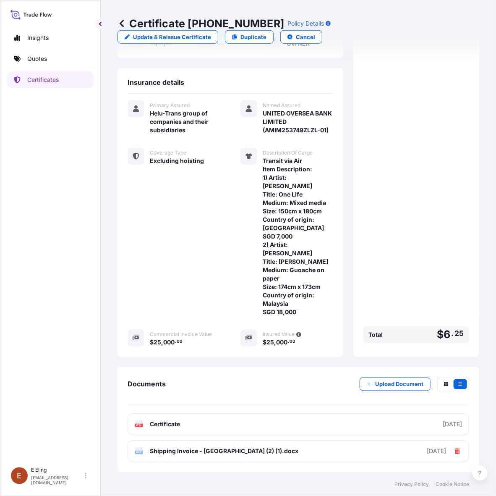
drag, startPoint x: 183, startPoint y: 301, endPoint x: 189, endPoint y: 294, distance: 9.5
click at [183, 301] on div "Coverage Type Excluding hoisting" at bounding box center [174, 232] width 93 height 168
click at [373, 128] on div "Premium $ 6 . 25 Total $ 6 . 25" at bounding box center [417, 134] width 106 height 425
click at [39, 79] on p "Certificates" at bounding box center [42, 80] width 31 height 8
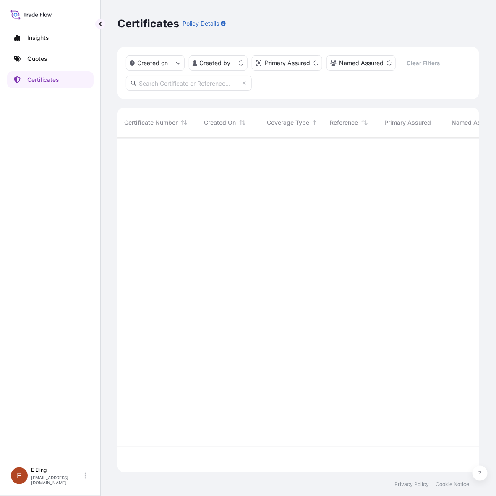
scroll to position [332, 354]
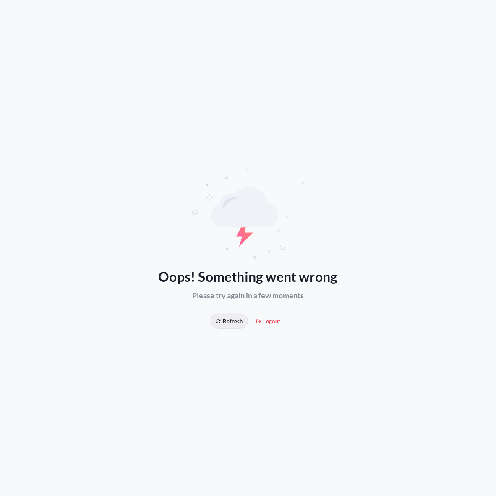
click at [229, 319] on span "Refresh" at bounding box center [229, 321] width 26 height 8
click at [236, 315] on button "Refresh" at bounding box center [229, 321] width 37 height 15
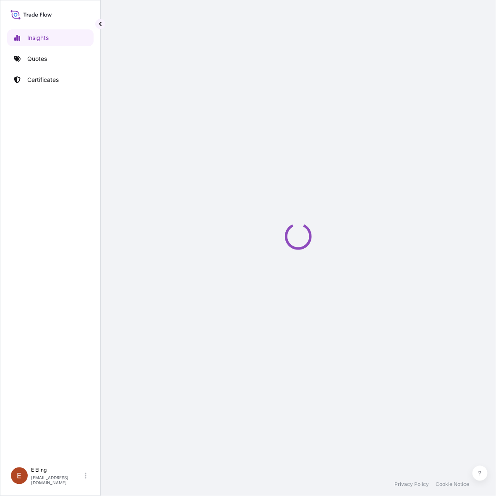
select select "2025"
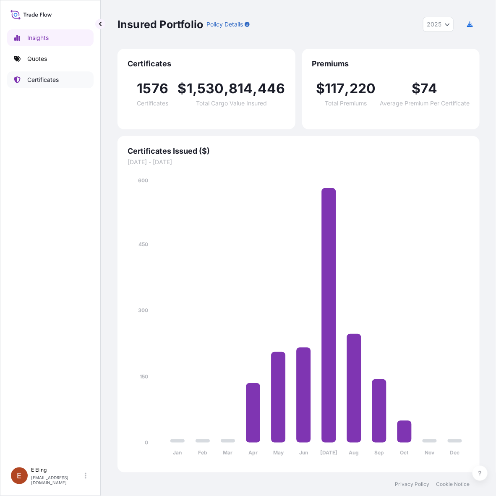
click at [63, 79] on link "Certificates" at bounding box center [50, 79] width 86 height 17
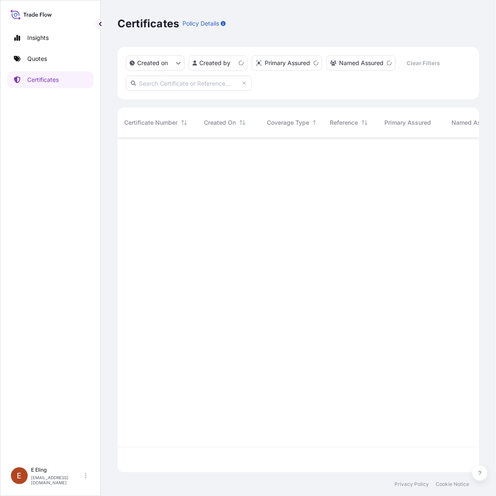
scroll to position [332, 354]
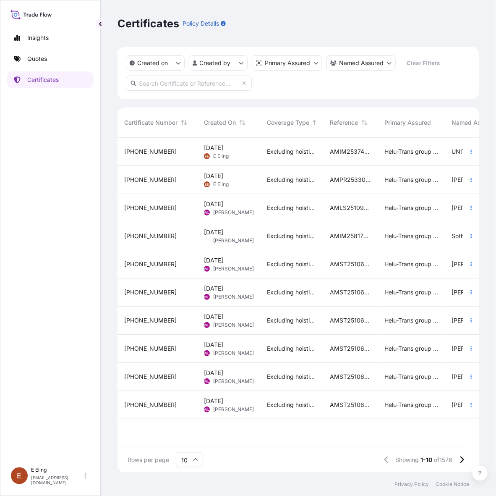
click at [199, 82] on input "text" at bounding box center [189, 83] width 126 height 15
paste input "AMST234812KTKT"
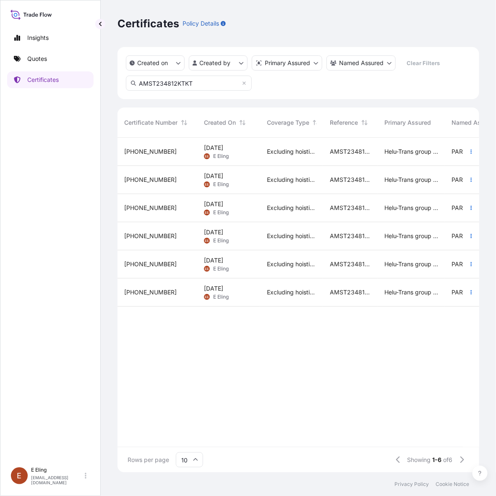
type input "AMST234812KTKT"
click at [202, 152] on div "[DATE] [PERSON_NAME]" at bounding box center [228, 152] width 63 height 28
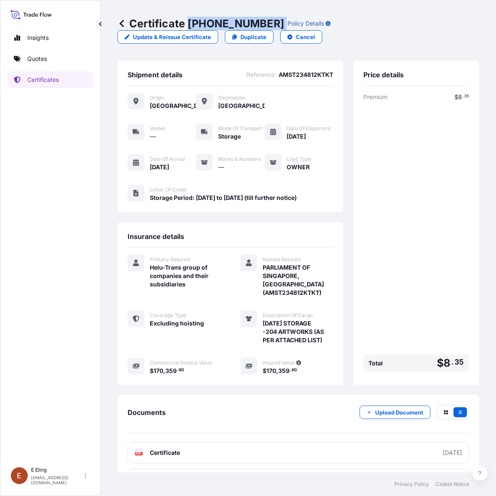
copy p "[PHONE_NUMBER]"
drag, startPoint x: 190, startPoint y: 21, endPoint x: 263, endPoint y: 21, distance: 73.1
click at [263, 21] on div "Certificate [PHONE_NUMBER] Policy Details" at bounding box center [224, 23] width 213 height 13
click at [7, 324] on div "Insights Quotes Certificates" at bounding box center [50, 242] width 86 height 441
click at [38, 83] on p "Certificates" at bounding box center [42, 80] width 31 height 8
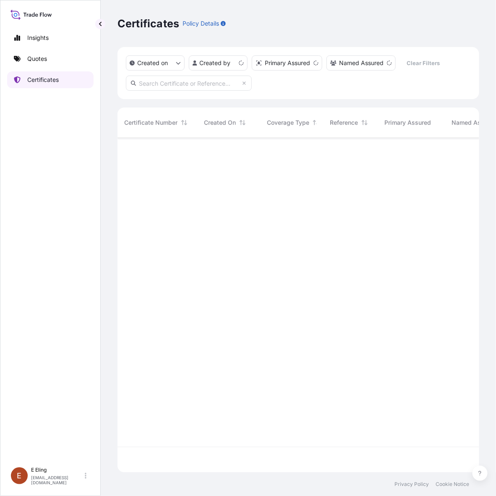
scroll to position [332, 354]
click at [207, 84] on input "text" at bounding box center [189, 83] width 126 height 15
paste input "AMST202990MMMM"
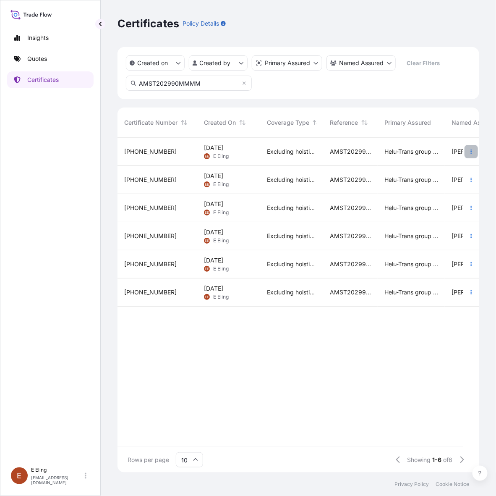
type input "AMST202990MMMM"
click at [472, 147] on button "button" at bounding box center [471, 151] width 13 height 13
click at [453, 152] on link "Duplicate quote" at bounding box center [427, 153] width 79 height 13
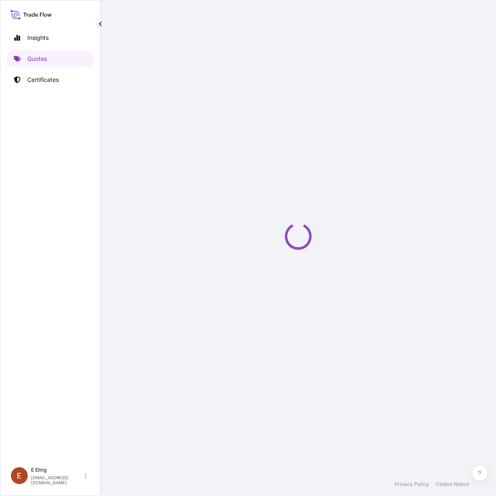
select select "STORAGE"
select select "Storage"
select select "[GEOGRAPHIC_DATA]"
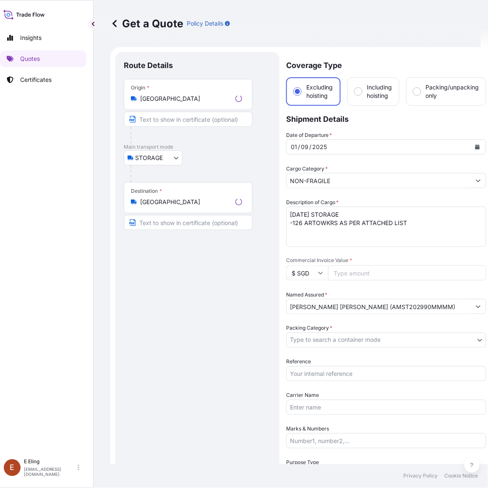
scroll to position [13, 0]
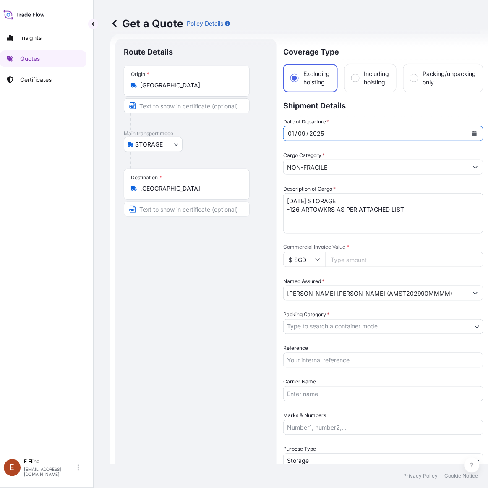
click at [477, 129] on button "Calendar" at bounding box center [474, 133] width 13 height 13
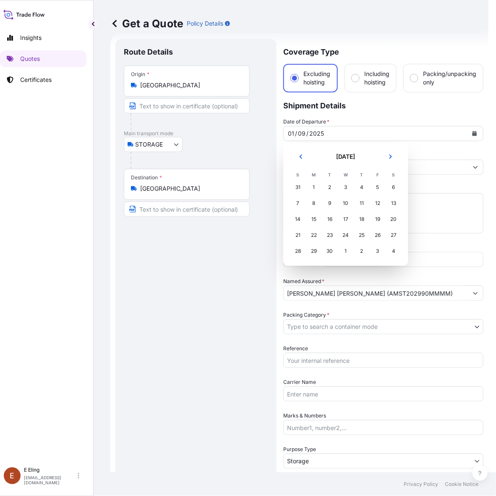
click at [345, 251] on div "1" at bounding box center [345, 251] width 15 height 15
click at [393, 158] on icon "Next" at bounding box center [390, 156] width 5 height 5
click at [345, 192] on div "1" at bounding box center [345, 187] width 15 height 15
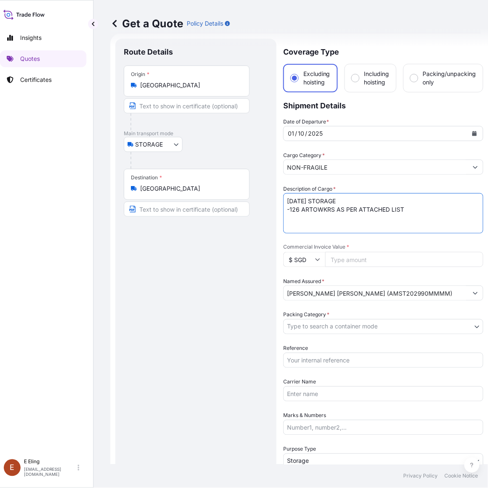
drag, startPoint x: 297, startPoint y: 201, endPoint x: 263, endPoint y: 199, distance: 34.0
click at [263, 199] on form "Route Details Place of loading Road / Inland Road / Inland Origin * [GEOGRAPHIC…" at bounding box center [299, 334] width 378 height 600
type textarea "[DATE] STORAGE -126 ARTOWKRS AS PER ATTACHED LIST"
click at [48, 78] on p "Certificates" at bounding box center [35, 80] width 31 height 8
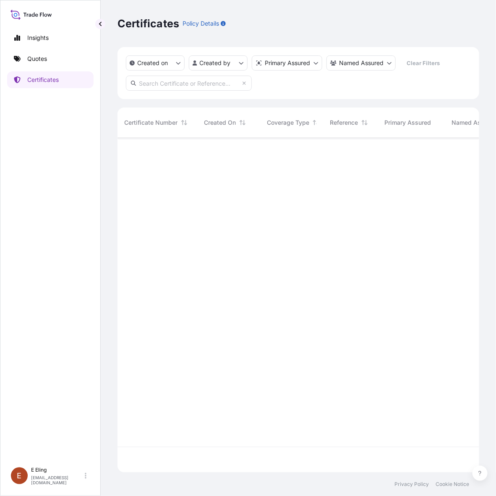
scroll to position [332, 354]
click at [51, 55] on link "Quotes" at bounding box center [50, 58] width 86 height 17
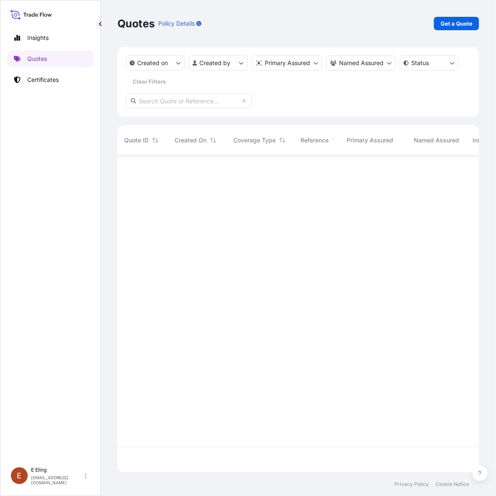
scroll to position [339, 354]
click at [61, 83] on link "Certificates" at bounding box center [50, 79] width 86 height 17
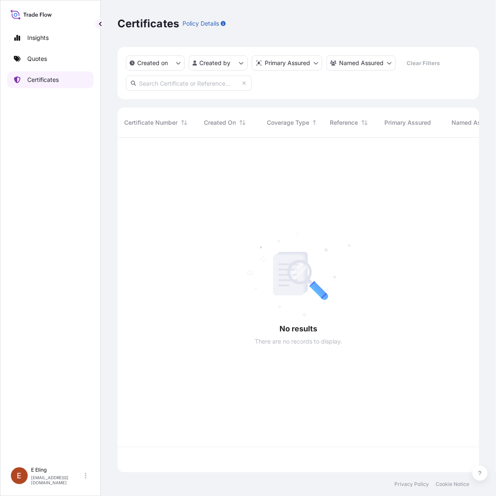
scroll to position [332, 354]
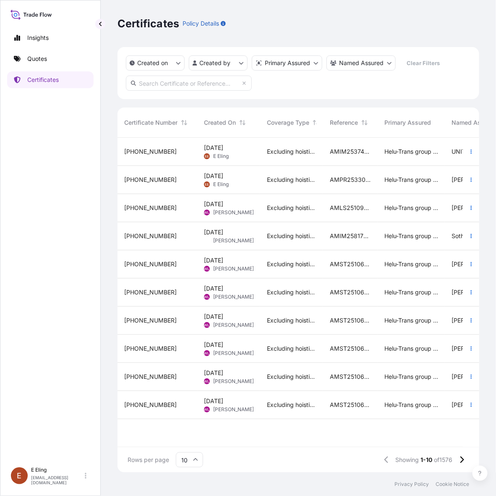
click at [197, 79] on input "text" at bounding box center [189, 83] width 126 height 15
paste input "AMST202990MMMM"
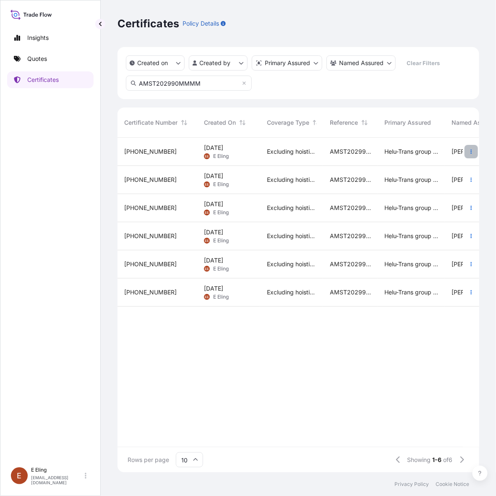
type input "AMST202990MMMM"
click at [473, 145] on div at bounding box center [471, 151] width 3 height 13
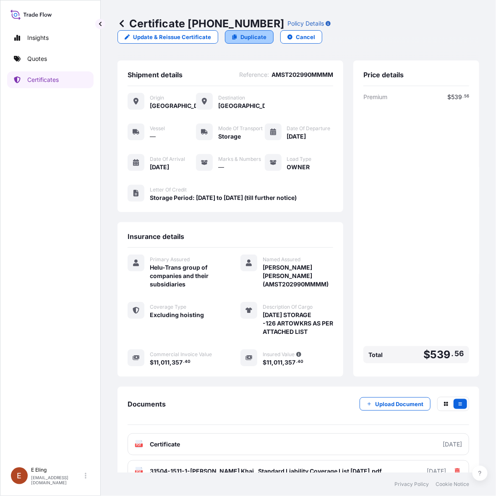
click at [253, 38] on p "Duplicate" at bounding box center [254, 37] width 26 height 8
select select "STORAGE"
select select "Storage"
select select "[GEOGRAPHIC_DATA]"
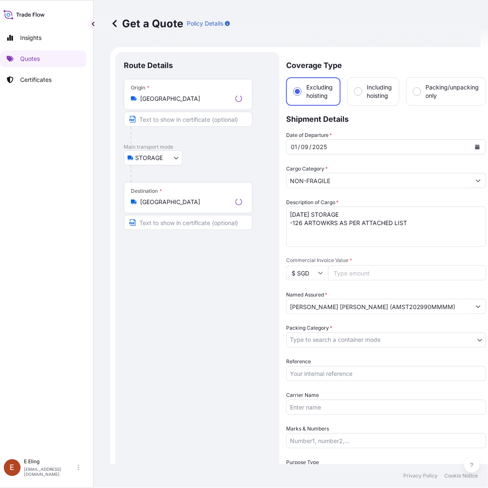
scroll to position [13, 0]
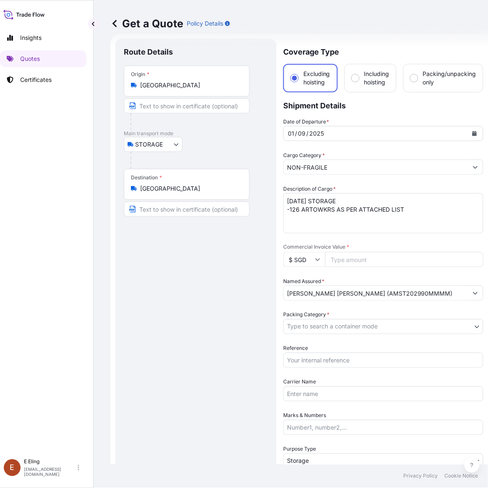
click at [471, 133] on button "Calendar" at bounding box center [474, 133] width 13 height 13
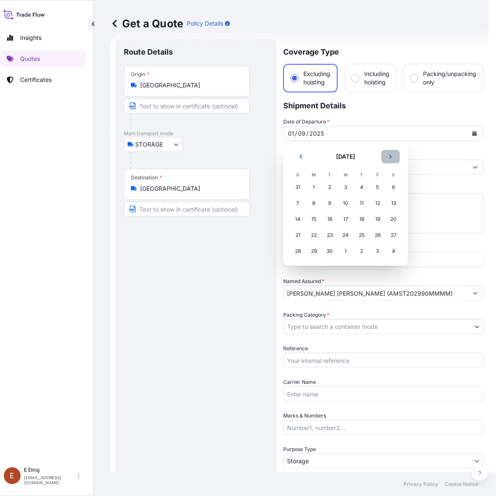
click at [387, 157] on button "Next" at bounding box center [391, 156] width 18 height 13
click at [345, 188] on div "1" at bounding box center [345, 187] width 15 height 15
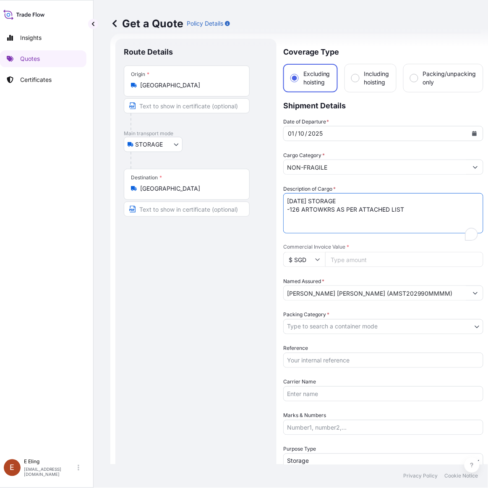
drag, startPoint x: 299, startPoint y: 199, endPoint x: 259, endPoint y: 198, distance: 39.0
click at [259, 198] on form "Route Details Place of loading Road / Inland Road / Inland Origin * [GEOGRAPHIC…" at bounding box center [299, 334] width 378 height 600
type textarea "[DATE] STORAGE -126 ARTOWKRS AS PER ATTACHED LIST"
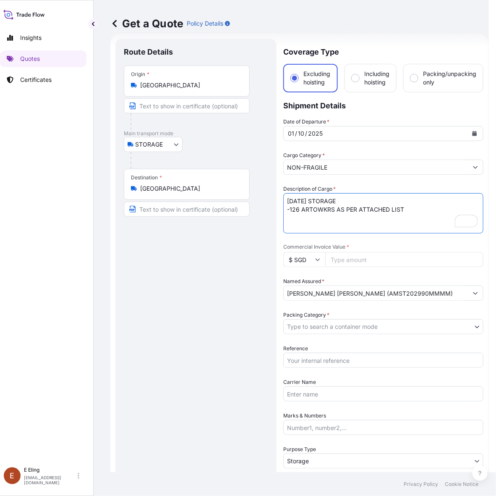
click at [322, 322] on body "[DATE] Insights Quotes Certificates [PERSON_NAME] [EMAIL_ADDRESS][DOMAIN_NAME] …" at bounding box center [241, 248] width 496 height 496
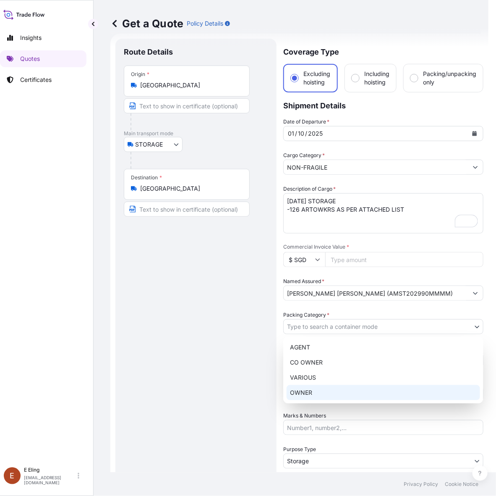
click at [309, 390] on div "OWNER" at bounding box center [384, 392] width 194 height 15
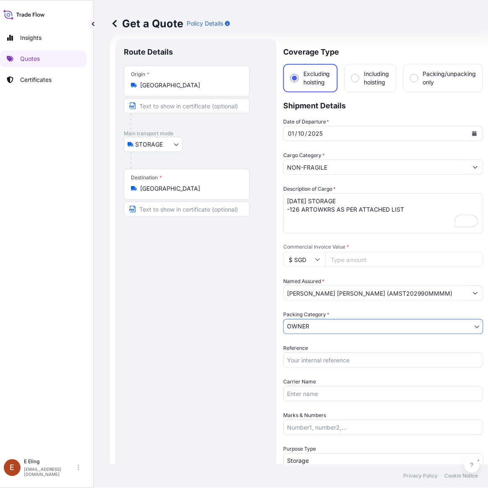
click at [318, 363] on input "Reference" at bounding box center [383, 360] width 200 height 15
paste input "AMST202990MMMM"
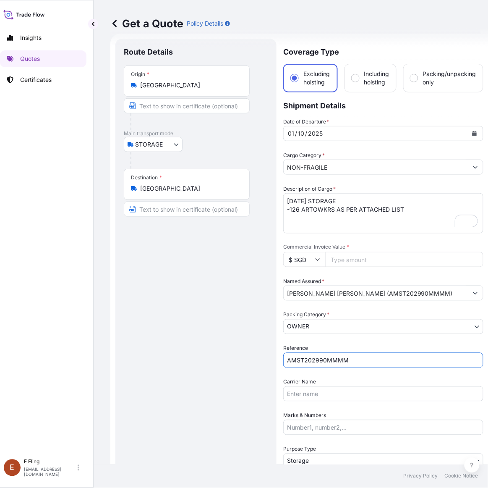
type input "AMST202990MMMM"
click at [368, 263] on input "Commercial Invoice Value *" at bounding box center [404, 259] width 158 height 15
paste input "11011357.40"
type input "11011357.40"
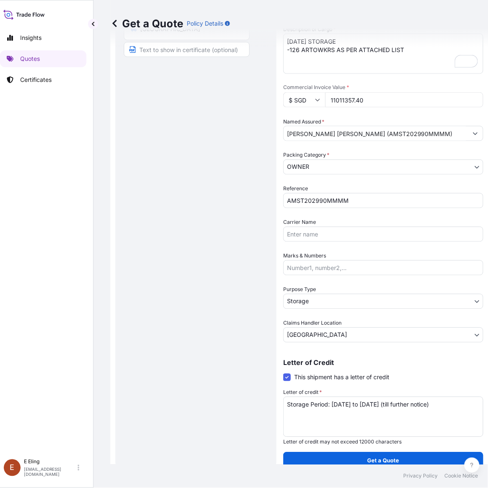
scroll to position [0, 0]
click at [333, 406] on textarea "Storage Period: [DATE] to [DATE] (till further notice)" at bounding box center [383, 416] width 200 height 40
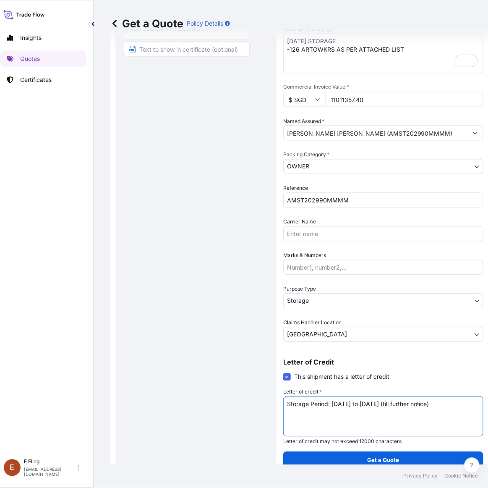
scroll to position [173, 0]
drag, startPoint x: 333, startPoint y: 403, endPoint x: 343, endPoint y: 403, distance: 10.1
click at [343, 403] on textarea "Storage Period: [DATE] to [DATE] (till further notice)" at bounding box center [383, 416] width 200 height 40
click at [337, 402] on textarea "Storage Period: [DATE] to [DATE] (till further notice)" at bounding box center [383, 416] width 200 height 40
click at [349, 403] on textarea "Storage Period: [DATE] to [DATE] (till further notice)" at bounding box center [383, 416] width 200 height 40
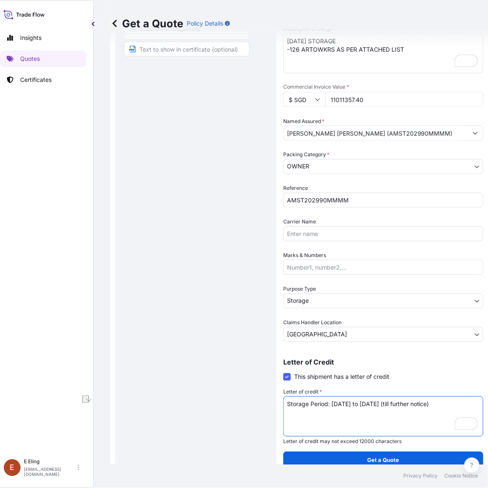
drag, startPoint x: 377, startPoint y: 403, endPoint x: 395, endPoint y: 404, distance: 18.5
click at [395, 404] on textarea "Storage Period: [DATE] to [DATE] (till further notice)" at bounding box center [383, 416] width 200 height 40
drag, startPoint x: 462, startPoint y: 402, endPoint x: 237, endPoint y: 404, distance: 225.1
click at [225, 403] on form "Route Details Place of loading Road / Inland Road / Inland Origin * [GEOGRAPHIC…" at bounding box center [299, 174] width 378 height 600
type textarea "Storage Period: [DATE] to [DATE] (till further notice)"
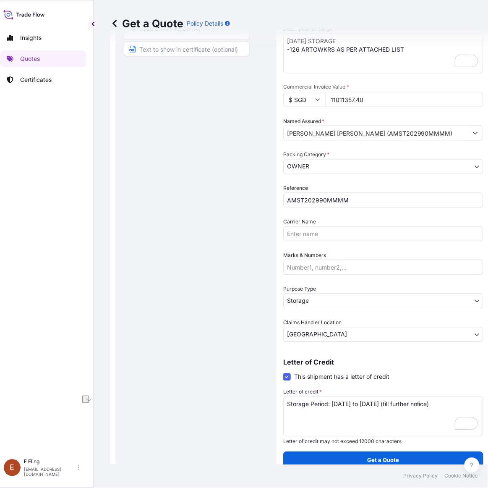
click at [347, 409] on textarea "Storage Period: [DATE] to [DATE] (till further notice)" at bounding box center [383, 416] width 200 height 40
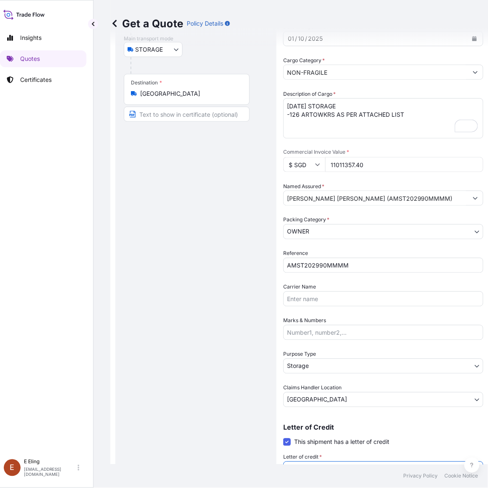
scroll to position [0, 0]
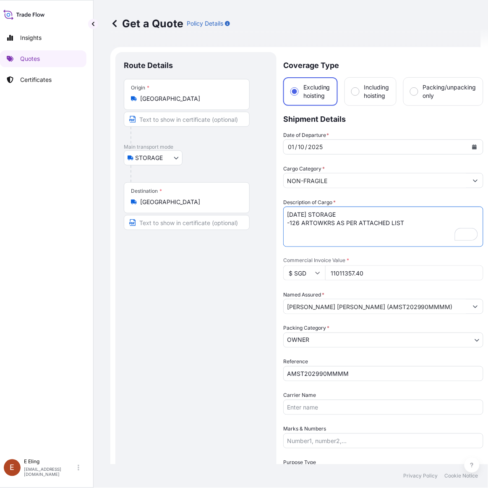
click at [289, 223] on textarea "[DATE] STORAGE -126 ARTOWKRS AS PER ATTACHED LIST" at bounding box center [383, 227] width 200 height 40
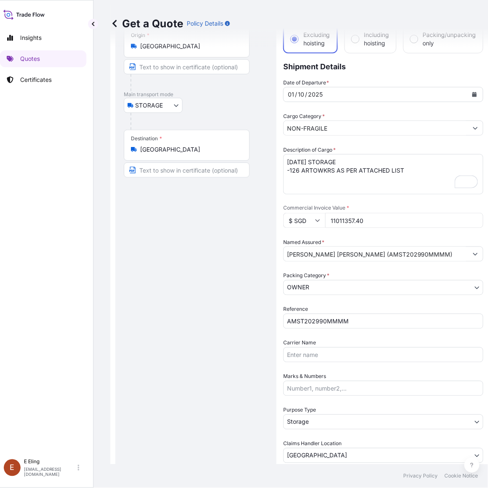
scroll to position [154, 0]
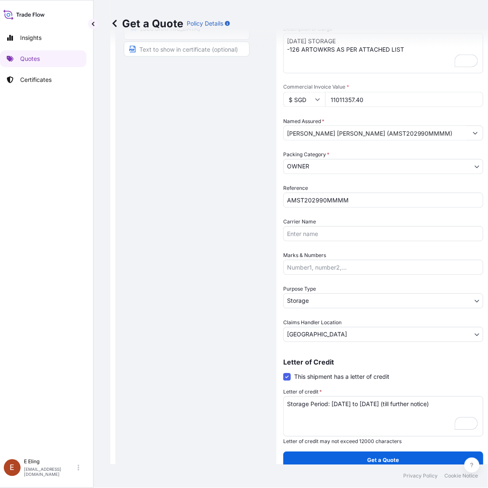
click at [405, 409] on textarea "Storage Period: [DATE] to [DATE] (till further notice)" at bounding box center [383, 416] width 200 height 40
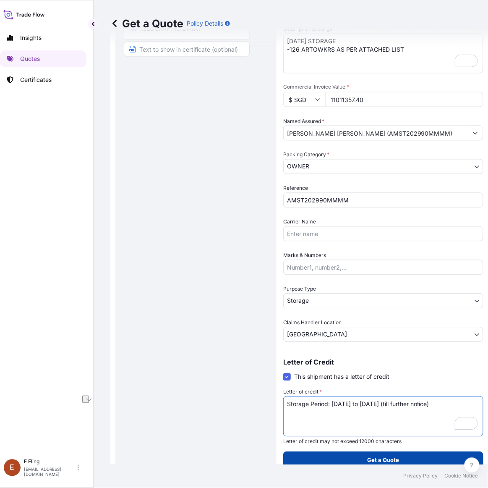
click at [359, 461] on button "Get a Quote" at bounding box center [383, 460] width 200 height 17
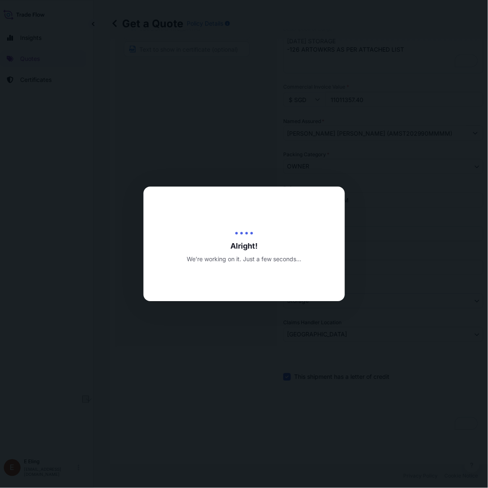
type input "[DATE]"
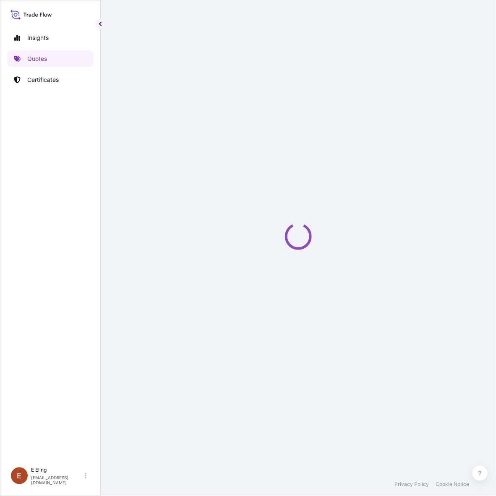
select select "STORAGE"
select select "Transit"
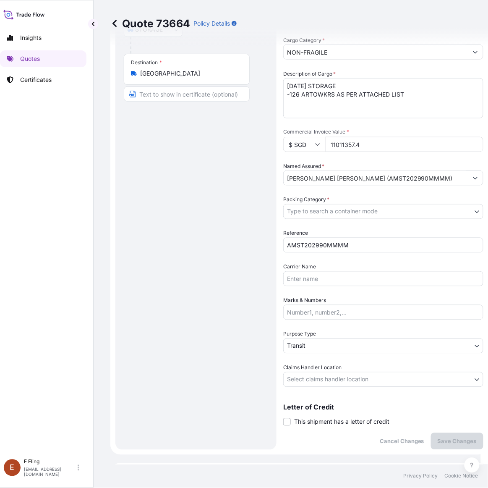
click at [345, 422] on span "This shipment has a letter of credit" at bounding box center [341, 422] width 95 height 8
click at [283, 417] on input "This shipment has a letter of credit" at bounding box center [283, 417] width 0 height 0
click at [347, 446] on textarea "Letter of credit *" at bounding box center [383, 461] width 200 height 40
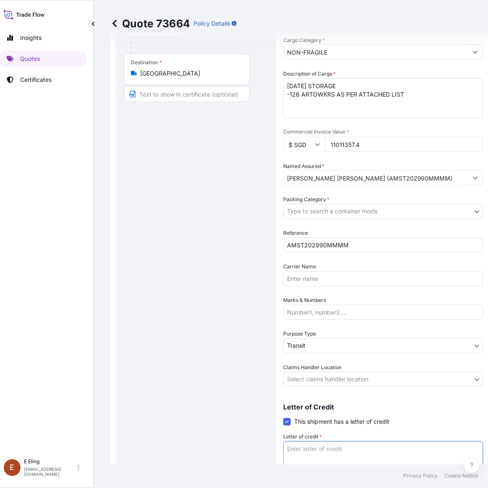
paste textarea "Storage Period: [DATE] to [DATE] (till further notice)"
type textarea "Storage Period: [DATE] to [DATE] (till further notice)"
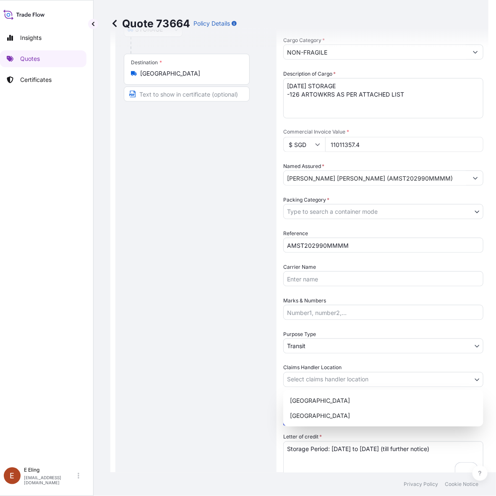
click at [348, 384] on body "Insights Quotes Certificates [PERSON_NAME] [EMAIL_ADDRESS][DOMAIN_NAME] Quote 7…" at bounding box center [237, 248] width 488 height 496
click at [323, 414] on div "[GEOGRAPHIC_DATA]" at bounding box center [384, 415] width 194 height 15
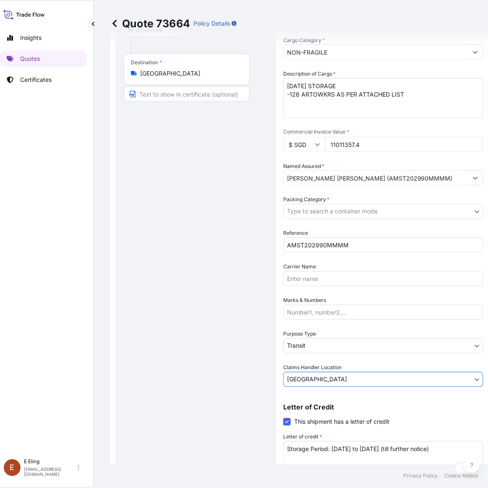
click at [326, 348] on body "Insights Quotes Certificates [PERSON_NAME] [EMAIL_ADDRESS][DOMAIN_NAME] Quote 7…" at bounding box center [237, 244] width 488 height 488
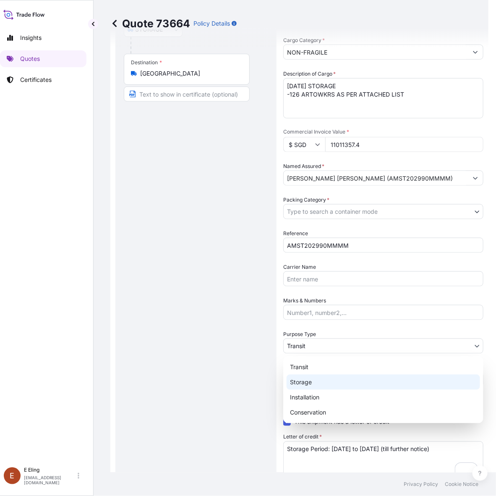
click at [307, 382] on div "Storage" at bounding box center [384, 382] width 194 height 15
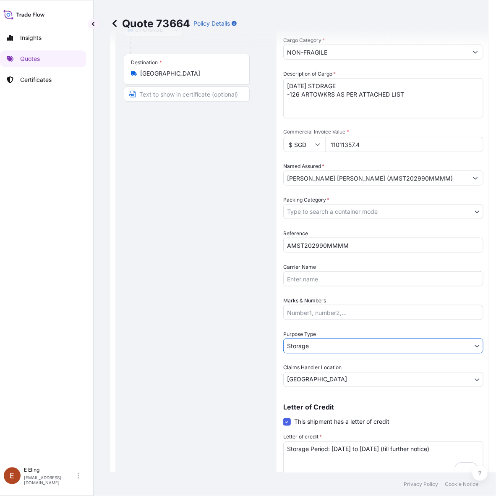
click at [299, 211] on body "Insights Quotes Certificates [PERSON_NAME] [EMAIL_ADDRESS][DOMAIN_NAME] Quote 7…" at bounding box center [241, 248] width 496 height 496
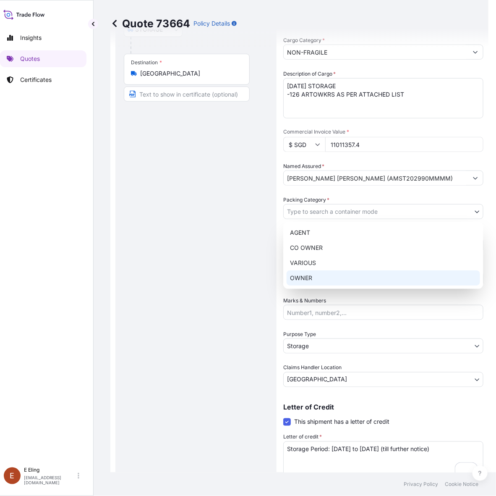
click at [301, 276] on div "AGENT CO OWNER VARIOUS OWNER" at bounding box center [383, 255] width 200 height 67
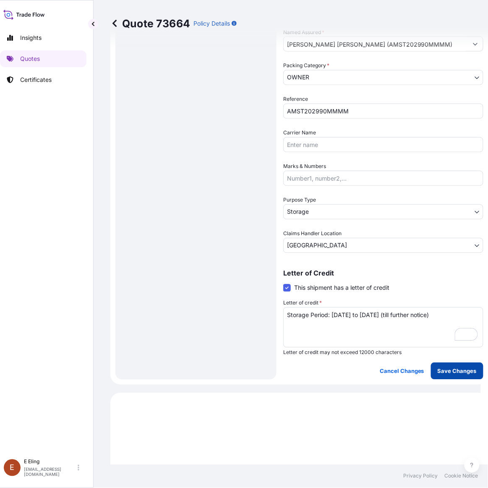
click at [450, 369] on p "Save Changes" at bounding box center [457, 371] width 39 height 8
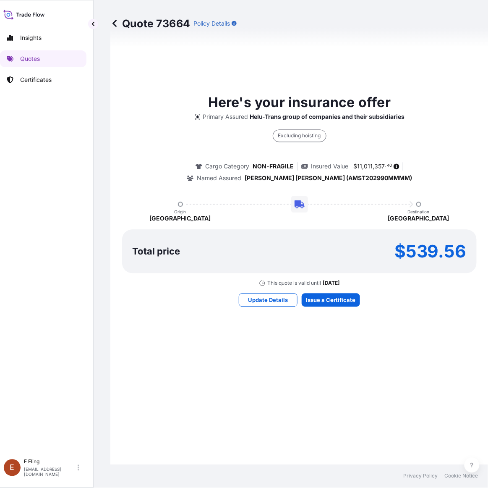
select select "STORAGE"
select select "Storage"
select select "[GEOGRAPHIC_DATA]"
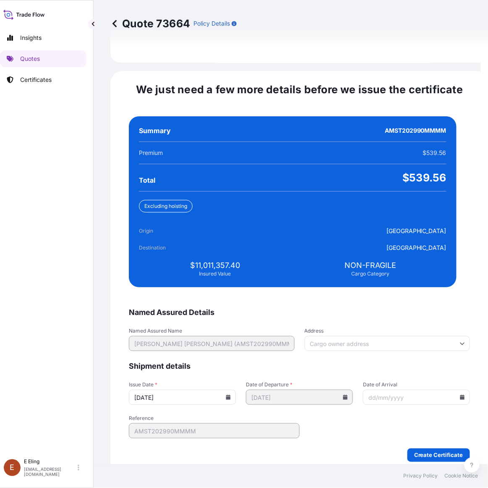
click at [230, 390] on input "[DATE]" at bounding box center [182, 397] width 107 height 15
click at [231, 395] on icon at bounding box center [228, 397] width 5 height 5
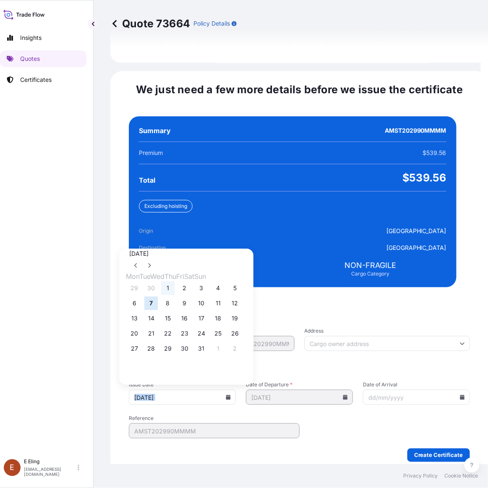
click at [173, 282] on button "1" at bounding box center [167, 288] width 13 height 13
type input "[DATE]"
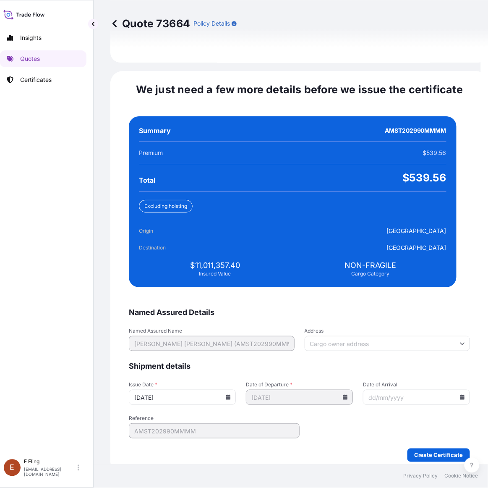
click at [445, 391] on input "Date of Arrival" at bounding box center [416, 397] width 107 height 15
click at [461, 395] on icon at bounding box center [463, 397] width 5 height 5
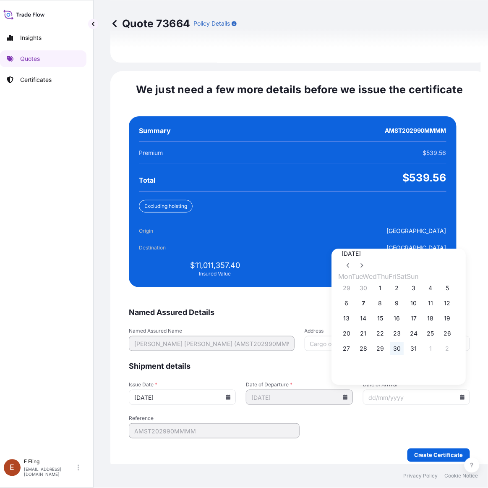
click at [404, 346] on button "30" at bounding box center [397, 348] width 13 height 13
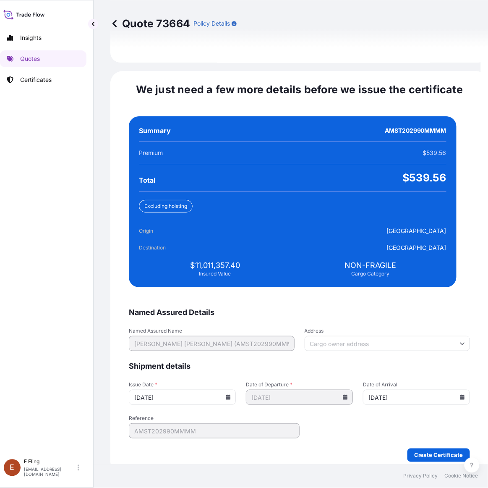
click at [447, 391] on input "[DATE]" at bounding box center [416, 397] width 107 height 15
click at [443, 390] on div "[DATE]" at bounding box center [416, 397] width 107 height 15
click at [460, 395] on icon at bounding box center [462, 397] width 5 height 5
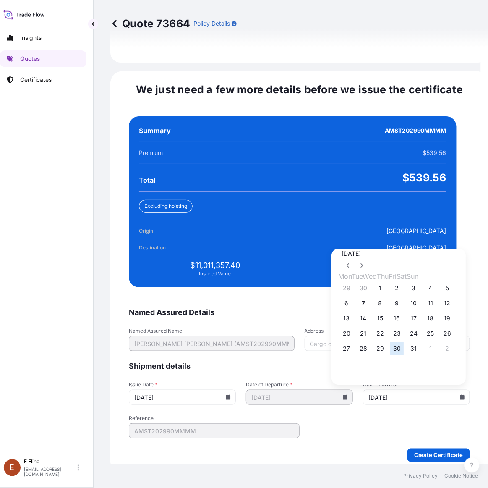
click at [418, 349] on div "27 28 29 30 31 1 2" at bounding box center [399, 348] width 121 height 15
click at [421, 343] on button "31" at bounding box center [414, 348] width 13 height 13
type input "[DATE]"
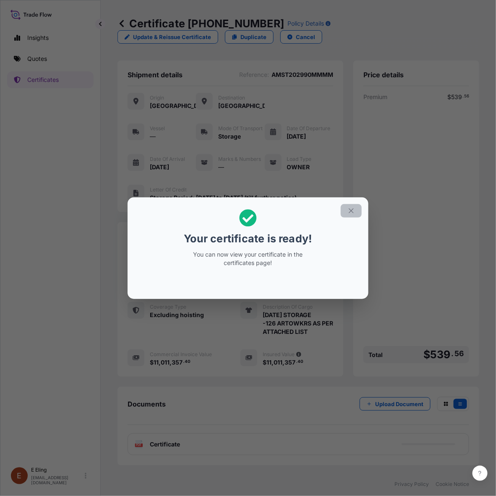
click at [354, 208] on icon "button" at bounding box center [352, 211] width 8 height 8
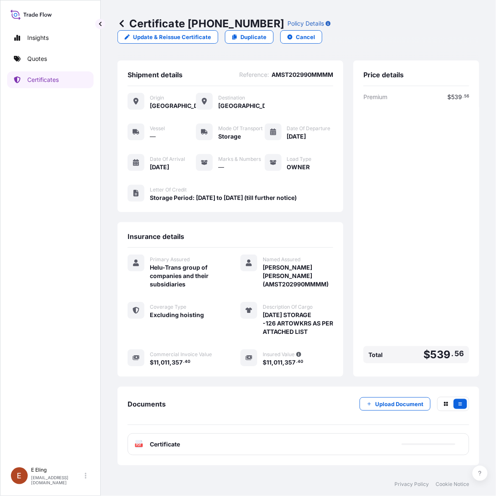
click at [347, 438] on div "PDF Certificate" at bounding box center [299, 444] width 342 height 22
click at [261, 442] on div "PDF Certificate" at bounding box center [299, 444] width 342 height 22
click at [246, 446] on div "PDF Certificate" at bounding box center [299, 444] width 342 height 22
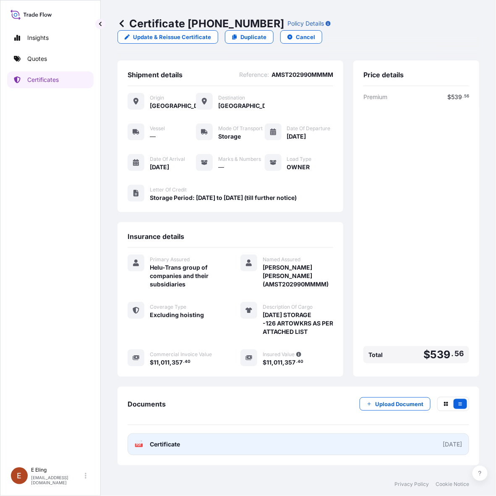
click at [244, 440] on link "PDF Certificate [DATE]" at bounding box center [299, 444] width 342 height 22
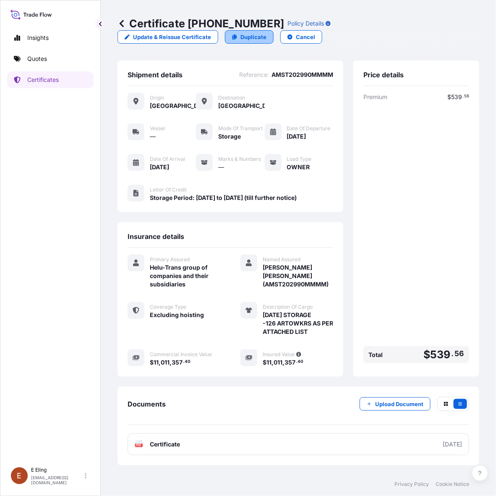
click at [247, 35] on p "Duplicate" at bounding box center [254, 37] width 26 height 8
select select "STORAGE"
select select "Storage"
select select "[GEOGRAPHIC_DATA]"
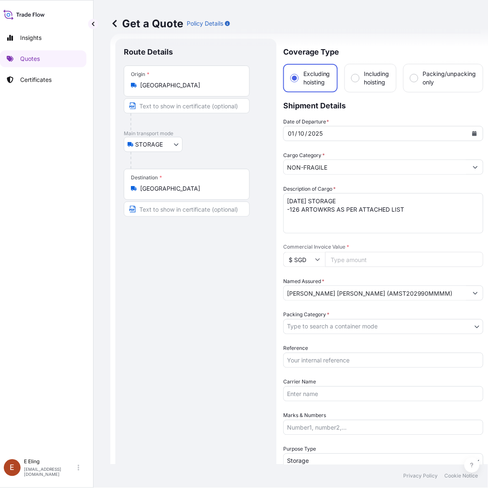
click at [292, 210] on textarea "[DATE] STORAGE -126 ARTOWKRS AS PER ATTACHED LIST" at bounding box center [383, 213] width 200 height 40
drag, startPoint x: 288, startPoint y: 209, endPoint x: 299, endPoint y: 210, distance: 10.6
click at [299, 210] on textarea "[DATE] STORAGE -126 ARTOWKRS AS PER ATTACHED LIST" at bounding box center [383, 213] width 200 height 40
type textarea "[DATE] STORAGE -8 ARTOWKRS AS PER ATTACHED LIST"
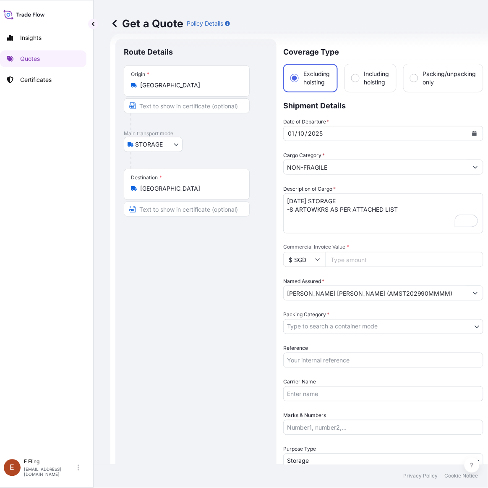
click at [356, 259] on input "Commercial Invoice Value *" at bounding box center [404, 259] width 158 height 15
paste input "1772000.00"
type input "1772000.00"
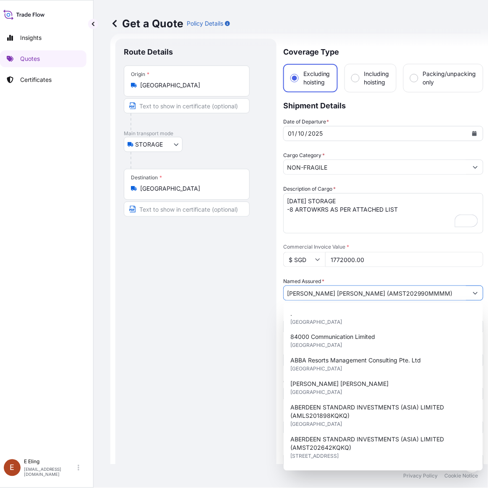
drag, startPoint x: 349, startPoint y: 293, endPoint x: 406, endPoint y: 293, distance: 56.7
click at [406, 293] on input "[PERSON_NAME] [PERSON_NAME] (AMST202990MMMM)" at bounding box center [376, 293] width 184 height 15
click at [240, 337] on div "Route Details Place of loading Road / [GEOGRAPHIC_DATA] / Inland Origin * [GEOG…" at bounding box center [196, 333] width 144 height 573
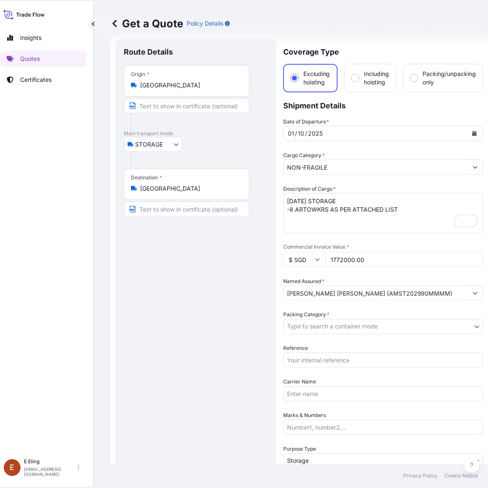
click at [320, 366] on input "Reference" at bounding box center [383, 360] width 200 height 15
paste input "AMST202990MMMM"
type input "AMST202990MMMM"
click at [326, 322] on body "15 options available. Insights Quotes Certificates [PERSON_NAME] [EMAIL_ADDRESS…" at bounding box center [237, 244] width 488 height 488
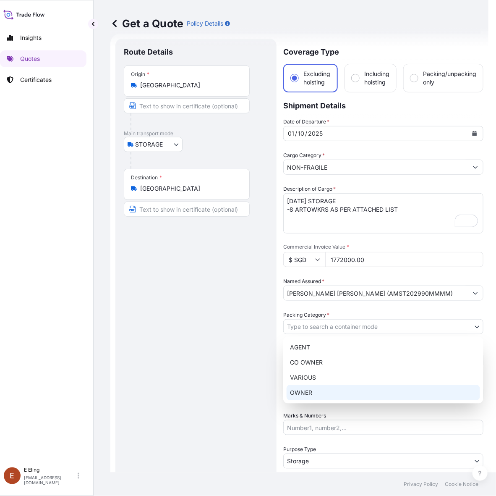
click at [324, 390] on div "OWNER" at bounding box center [384, 392] width 194 height 15
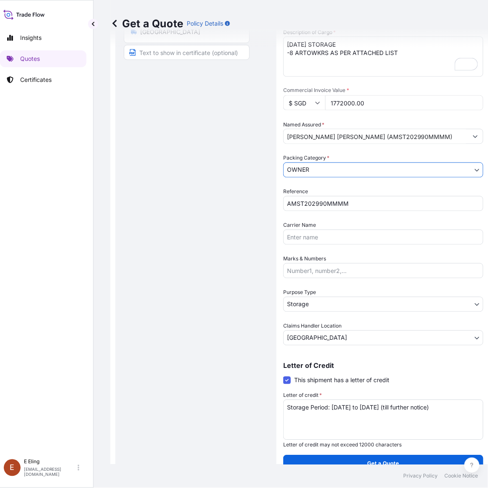
scroll to position [173, 0]
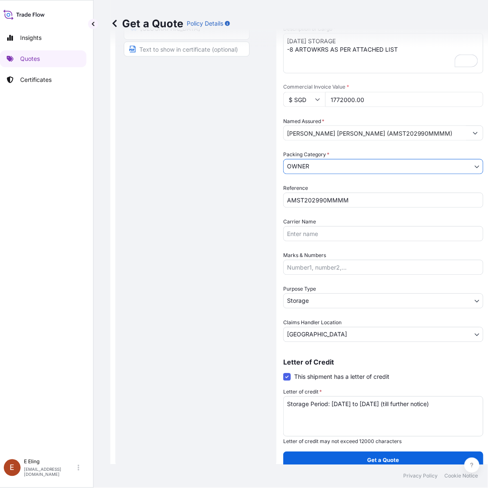
click at [318, 301] on body "15 options available. Insights Quotes Certificates [PERSON_NAME] [EMAIL_ADDRESS…" at bounding box center [237, 244] width 488 height 488
click at [327, 406] on textarea "Storage Period: [DATE] to [DATE] (till further notice)" at bounding box center [383, 416] width 200 height 40
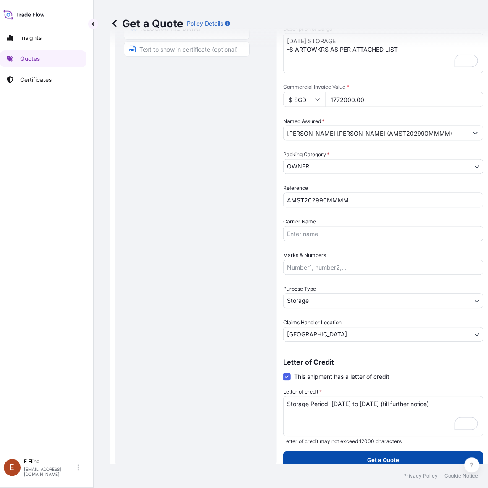
click at [348, 461] on button "Get a Quote" at bounding box center [383, 460] width 200 height 17
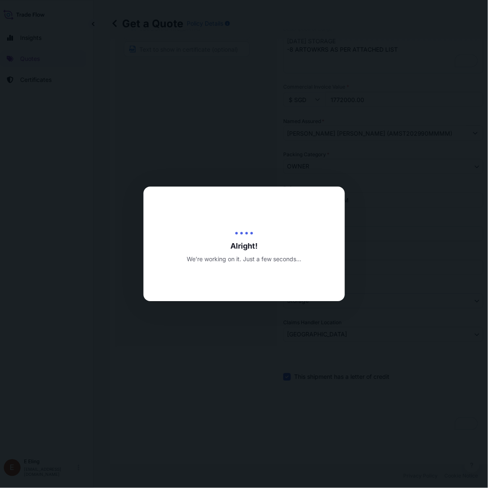
type input "[DATE]"
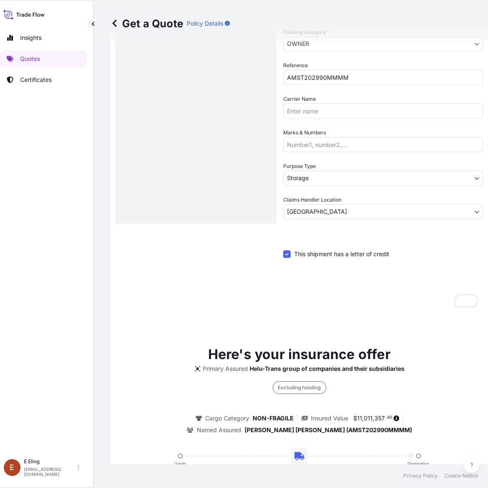
scroll to position [450, 0]
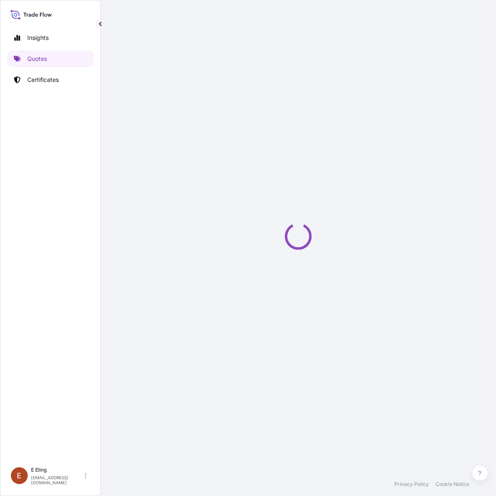
select select "STORAGE"
select select "Transit"
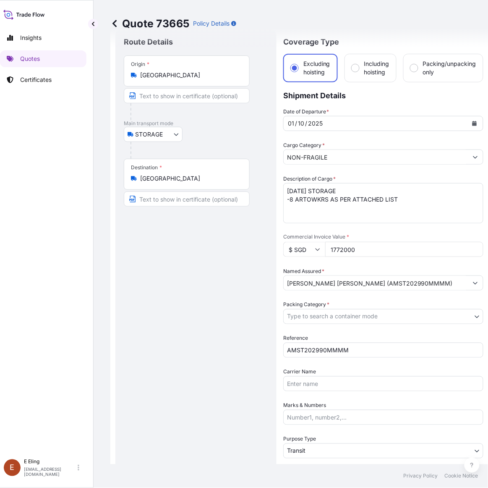
click at [345, 315] on body "Insights Quotes Certificates [PERSON_NAME] [EMAIL_ADDRESS][DOMAIN_NAME] Quote 7…" at bounding box center [237, 244] width 488 height 488
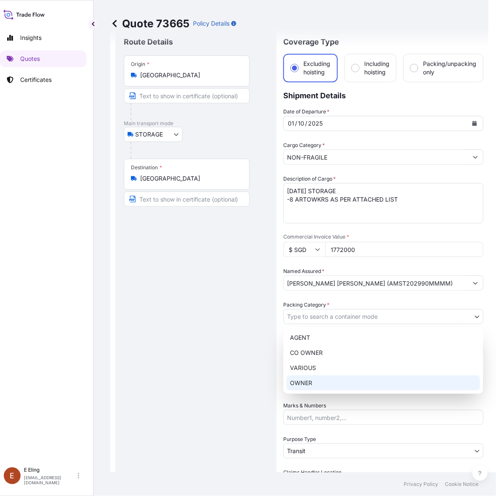
click at [313, 381] on div "OWNER" at bounding box center [384, 382] width 194 height 15
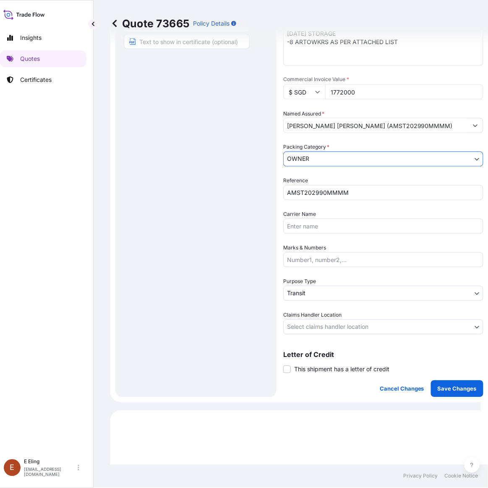
click at [312, 295] on body "Insights Quotes Certificates [PERSON_NAME] [EMAIL_ADDRESS][DOMAIN_NAME] Quote 7…" at bounding box center [237, 244] width 488 height 488
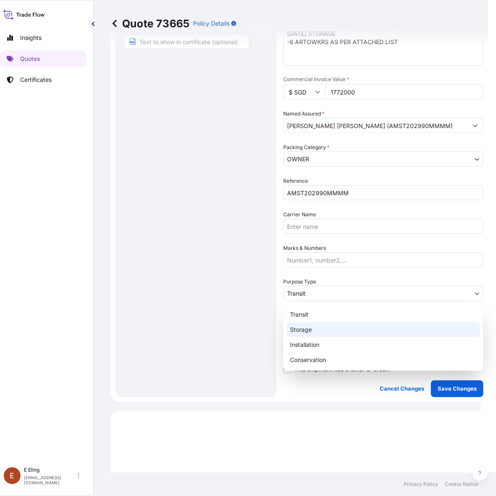
click at [313, 328] on div "Storage" at bounding box center [384, 329] width 194 height 15
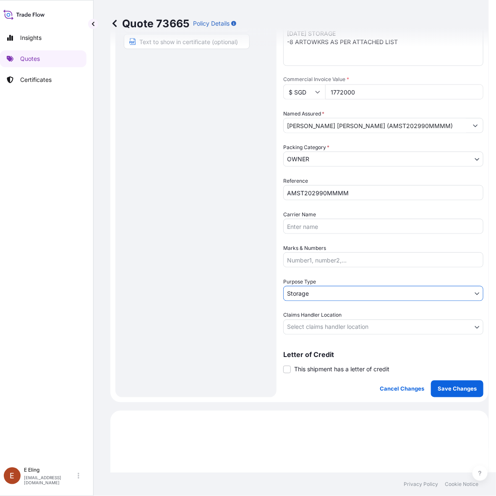
click at [309, 323] on body "Insights Quotes Certificates [PERSON_NAME] [EMAIL_ADDRESS][DOMAIN_NAME] Quote 7…" at bounding box center [241, 248] width 496 height 496
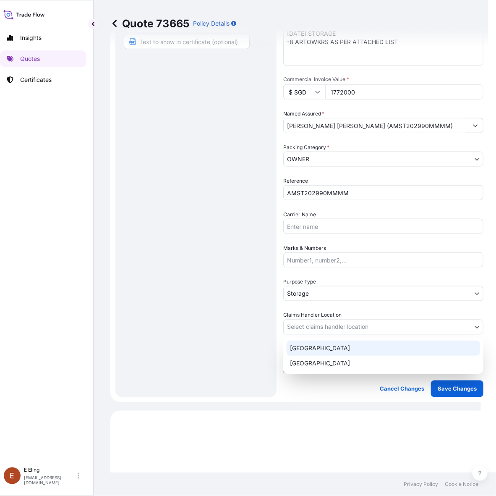
click at [313, 361] on div "[GEOGRAPHIC_DATA]" at bounding box center [384, 363] width 194 height 15
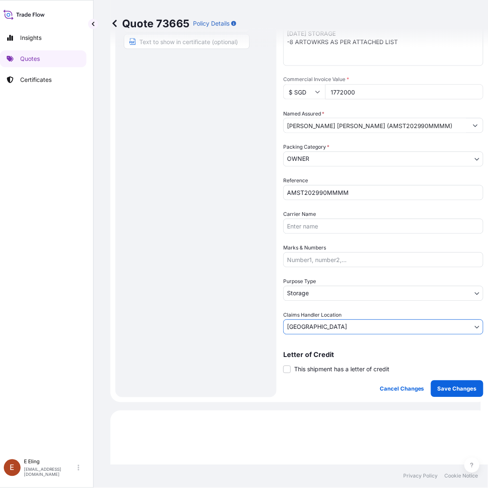
click at [311, 361] on div "Letter of Credit This shipment has a letter of credit Letter of credit * Letter…" at bounding box center [383, 362] width 200 height 22
click at [313, 367] on span "This shipment has a letter of credit" at bounding box center [341, 369] width 95 height 8
click at [303, 365] on span "This shipment has a letter of credit" at bounding box center [341, 369] width 95 height 8
click at [283, 365] on input "This shipment has a letter of credit" at bounding box center [283, 365] width 0 height 0
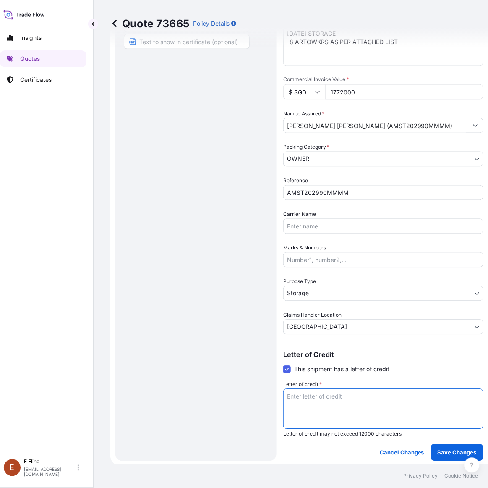
click at [305, 398] on textarea "Letter of credit *" at bounding box center [383, 409] width 200 height 40
paste textarea "Storage Period: [DATE] to [DATE] (till further notice)"
type textarea "Storage Period: [DATE] to [DATE] (till further notice)"
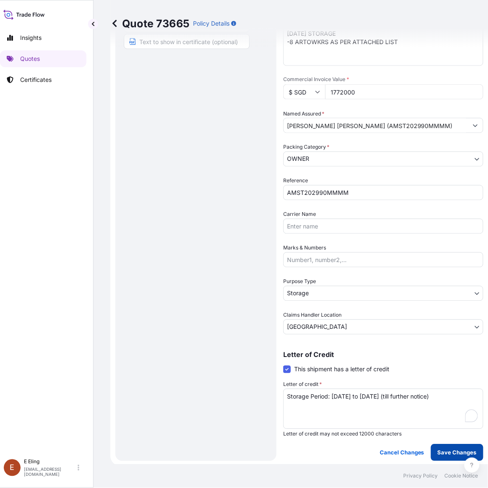
click at [458, 452] on p "Save Changes" at bounding box center [457, 452] width 39 height 8
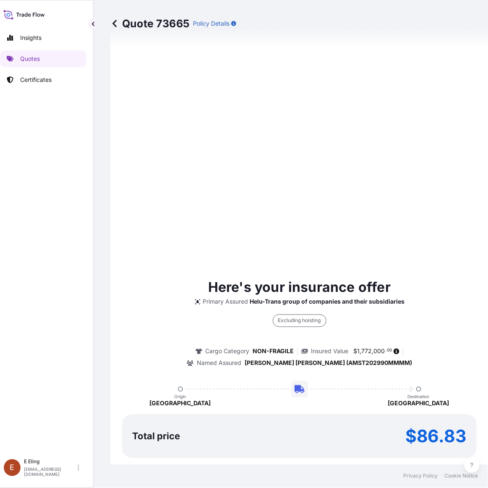
select select "STORAGE"
select select "Storage"
select select "[GEOGRAPHIC_DATA]"
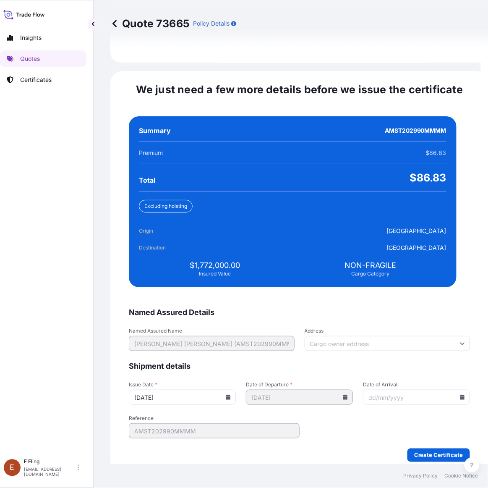
click at [232, 390] on input "[DATE]" at bounding box center [182, 397] width 107 height 15
click at [228, 390] on input "[DATE]" at bounding box center [182, 397] width 107 height 15
click at [230, 390] on input "[DATE]" at bounding box center [182, 397] width 107 height 15
click at [232, 390] on div "[DATE]" at bounding box center [182, 397] width 107 height 15
drag, startPoint x: 234, startPoint y: 387, endPoint x: 230, endPoint y: 380, distance: 7.3
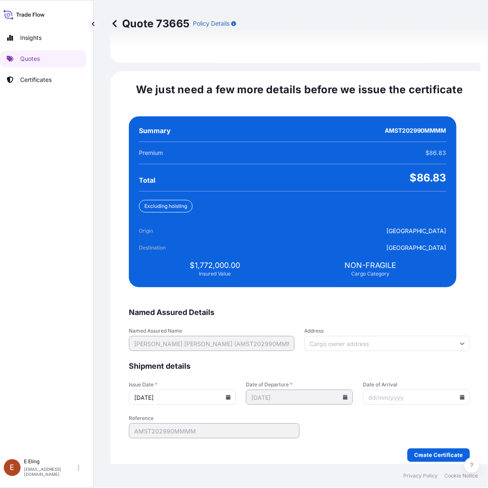
click at [231, 395] on icon at bounding box center [228, 397] width 5 height 5
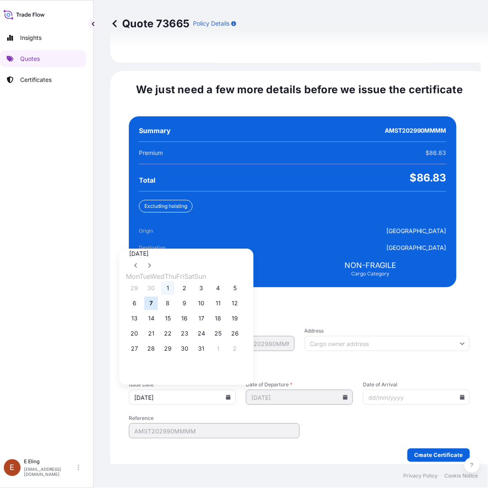
click at [175, 282] on button "1" at bounding box center [167, 288] width 13 height 13
type input "[DATE]"
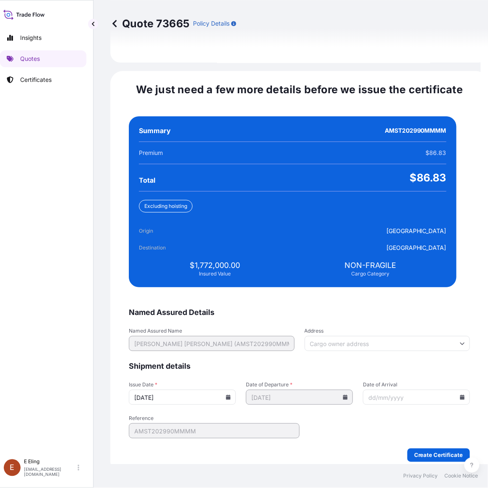
click at [442, 393] on input "Date of Arrival" at bounding box center [416, 397] width 107 height 15
click at [443, 390] on input "Date of Arrival" at bounding box center [416, 397] width 107 height 15
click at [461, 395] on icon at bounding box center [463, 397] width 5 height 5
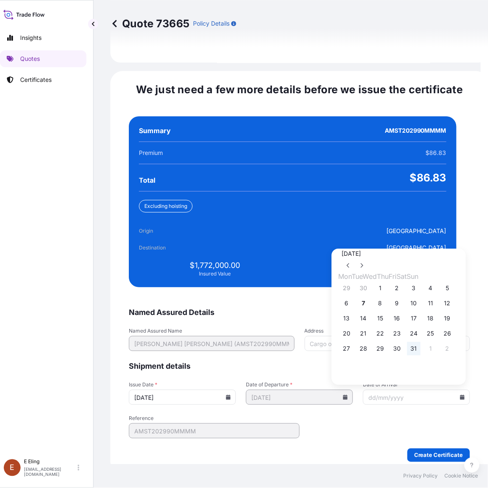
click at [421, 343] on button "31" at bounding box center [414, 348] width 13 height 13
type input "[DATE]"
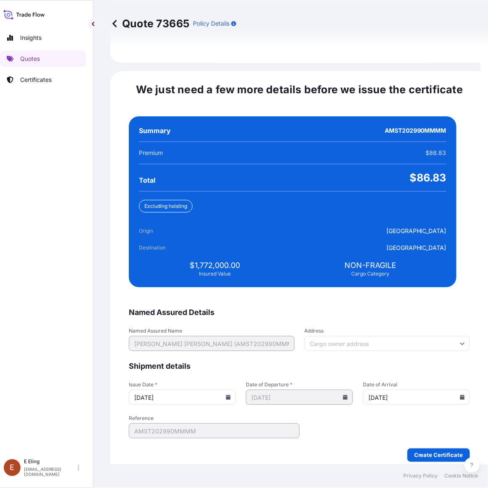
drag, startPoint x: 435, startPoint y: 437, endPoint x: 435, endPoint y: 444, distance: 6.3
click at [435, 440] on form "Named Assured Details Named Assured Name [PERSON_NAME] [PERSON_NAME] (AMST20299…" at bounding box center [299, 384] width 341 height 155
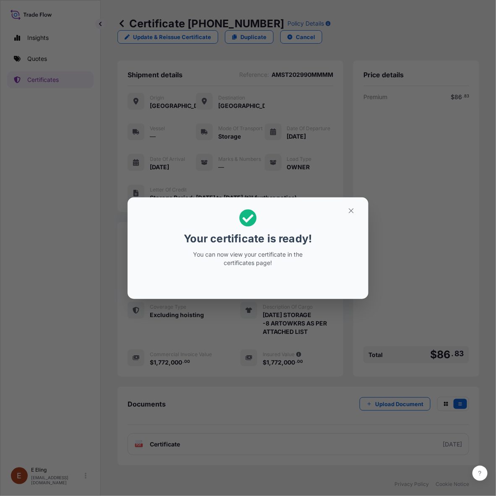
drag, startPoint x: 213, startPoint y: 287, endPoint x: 259, endPoint y: 231, distance: 71.6
click at [213, 287] on div at bounding box center [248, 282] width 228 height 20
click at [355, 213] on icon "button" at bounding box center [352, 211] width 8 height 8
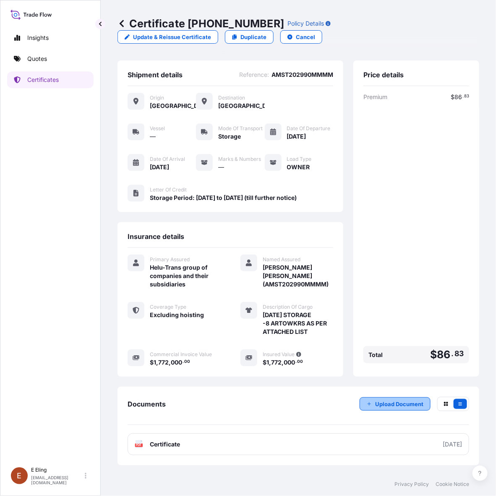
click at [385, 397] on button "Upload Document" at bounding box center [395, 403] width 71 height 13
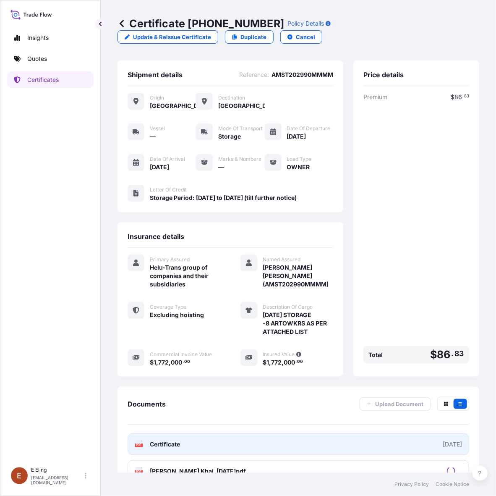
click at [304, 447] on link "PDF Certificate [DATE]" at bounding box center [299, 444] width 342 height 22
click at [299, 452] on link "PDF Certificate [DATE]" at bounding box center [299, 444] width 342 height 22
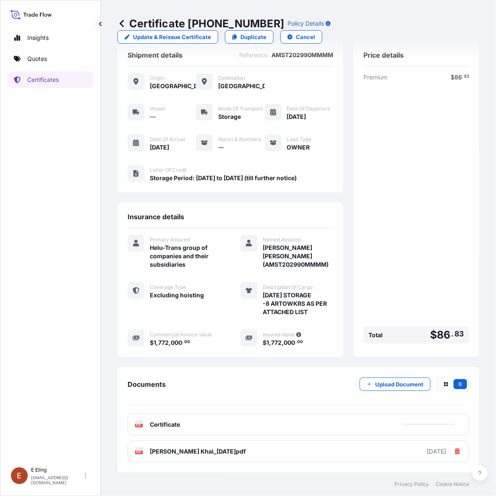
scroll to position [32, 0]
click at [51, 77] on p "Certificates" at bounding box center [42, 80] width 31 height 8
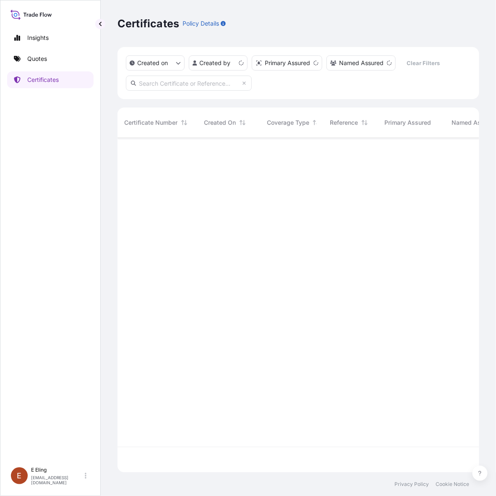
scroll to position [332, 354]
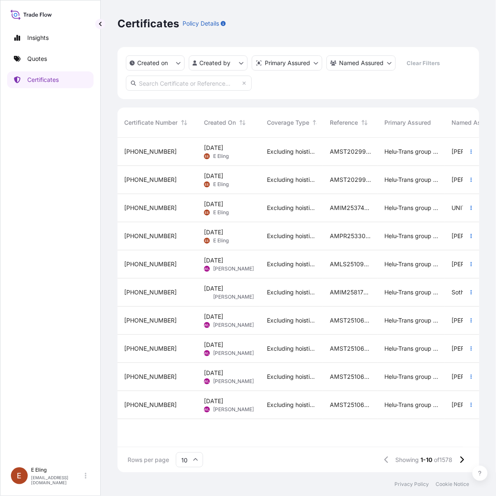
click at [300, 173] on div "Excluding hoisting" at bounding box center [291, 180] width 63 height 28
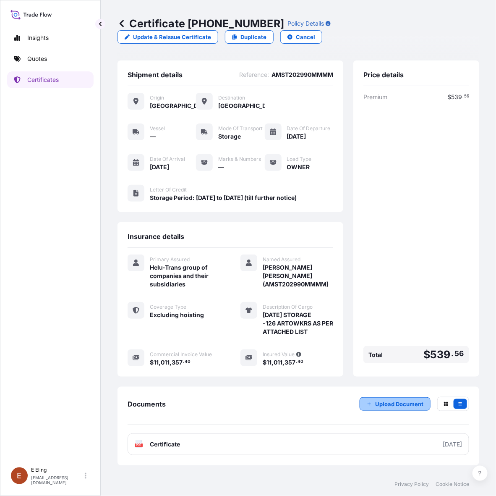
click at [393, 402] on p "Upload Document" at bounding box center [399, 404] width 48 height 8
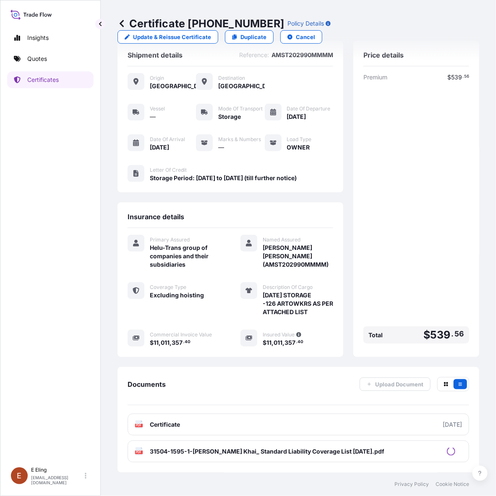
scroll to position [32, 0]
click at [49, 79] on p "Certificates" at bounding box center [42, 80] width 31 height 8
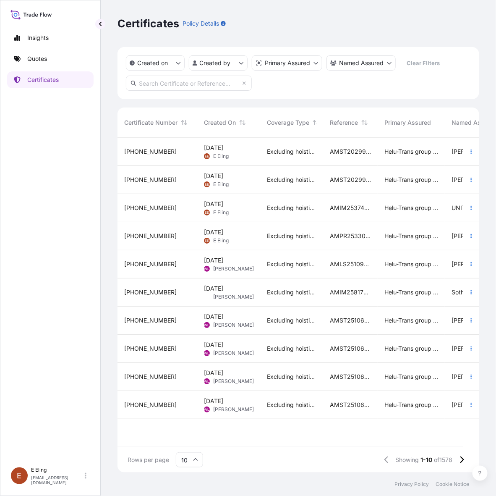
scroll to position [332, 354]
drag, startPoint x: 223, startPoint y: 75, endPoint x: 219, endPoint y: 79, distance: 5.1
click at [221, 76] on input "text" at bounding box center [189, 83] width 126 height 15
click at [219, 79] on input "text" at bounding box center [189, 83] width 126 height 15
paste input "AMST184309LYLY"
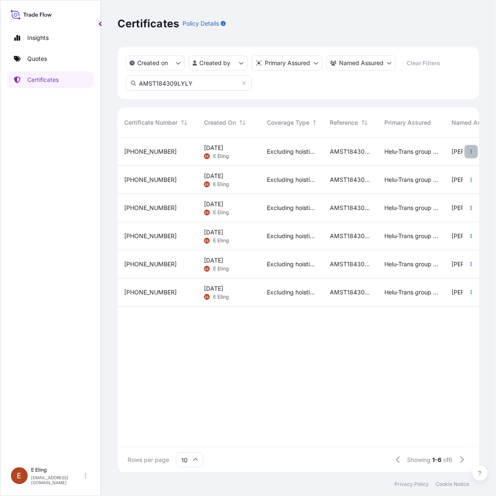
type input "AMST184309LYLY"
click at [469, 150] on icon "button" at bounding box center [471, 151] width 5 height 5
click at [442, 152] on p "Duplicate quote" at bounding box center [425, 153] width 44 height 8
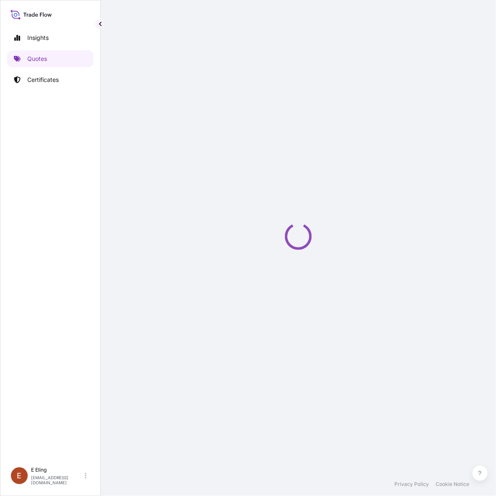
select select "STORAGE"
select select "Storage"
select select "[GEOGRAPHIC_DATA]"
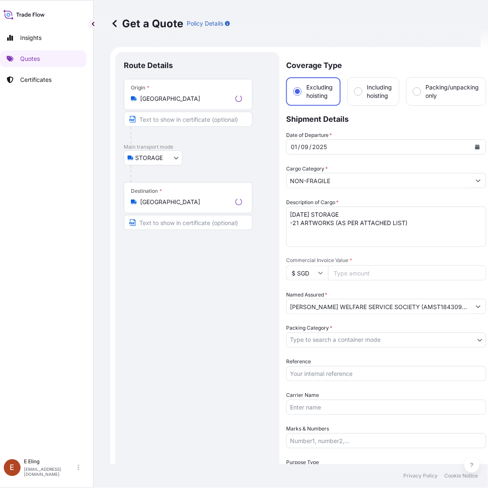
scroll to position [13, 0]
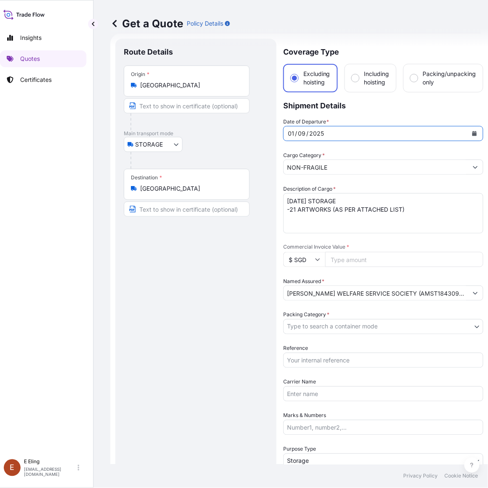
click at [471, 131] on button "Calendar" at bounding box center [474, 133] width 13 height 13
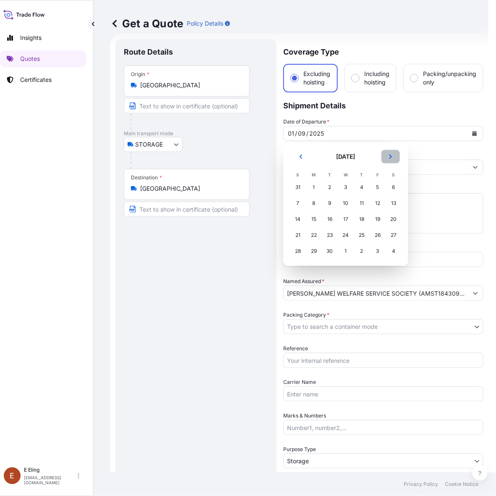
click at [388, 156] on icon "Next" at bounding box center [390, 156] width 5 height 5
click at [342, 187] on div "1" at bounding box center [345, 187] width 15 height 15
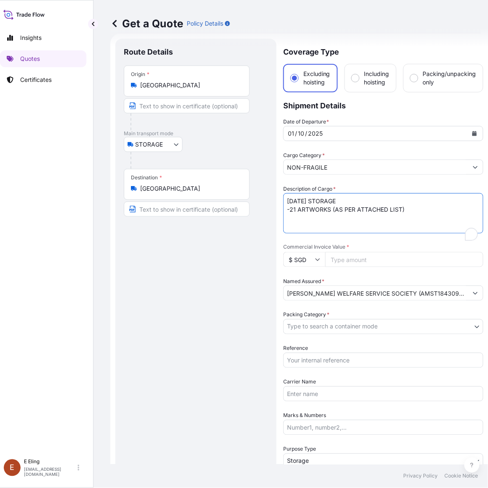
drag, startPoint x: 298, startPoint y: 201, endPoint x: 265, endPoint y: 204, distance: 33.4
click at [265, 204] on form "Route Details Place of loading Road / Inland Road / Inland Origin * [GEOGRAPHIC…" at bounding box center [299, 334] width 378 height 600
type textarea "[DATE] STORAGE -21 ARTWORKS (AS PER ATTACHED LIST)"
click at [325, 353] on input "Reference" at bounding box center [383, 360] width 200 height 15
paste input "AMST184309LYLY"
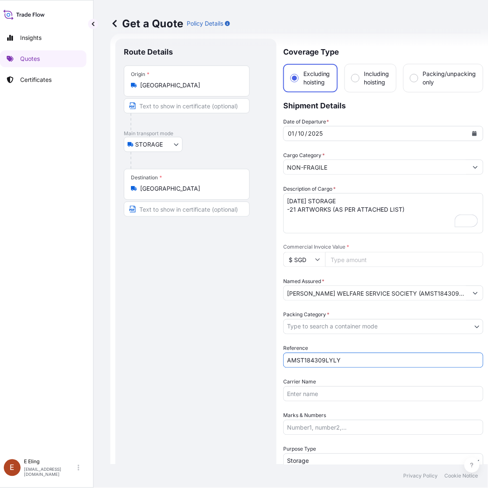
type input "AMST184309LYLY"
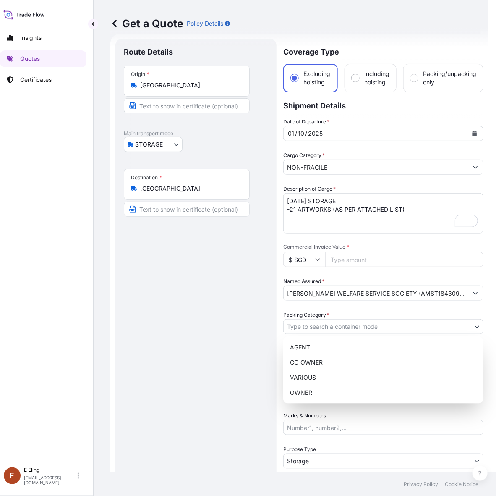
click at [333, 324] on body "Insights Quotes Certificates [PERSON_NAME] [EMAIL_ADDRESS][DOMAIN_NAME] Get a Q…" at bounding box center [237, 248] width 488 height 496
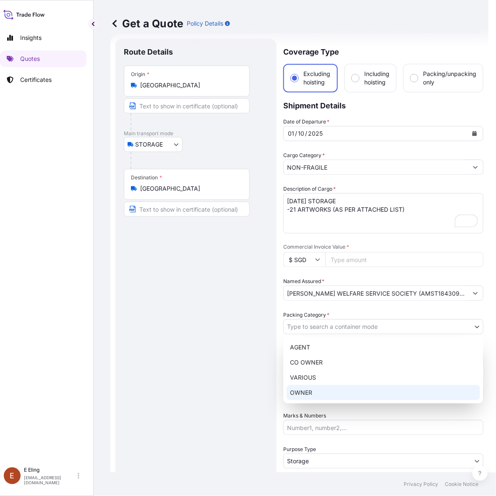
click at [326, 388] on div "OWNER" at bounding box center [384, 392] width 194 height 15
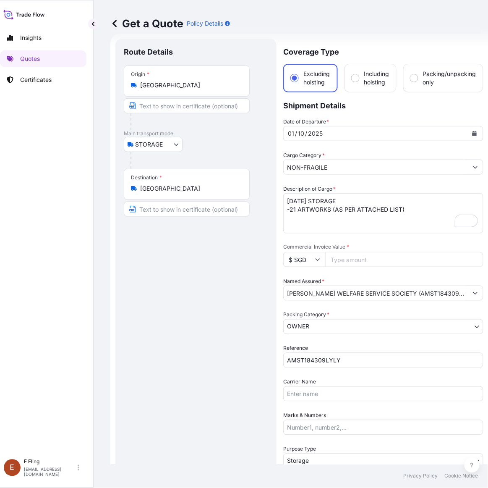
click at [358, 265] on input "Commercial Invoice Value *" at bounding box center [404, 259] width 158 height 15
paste input "258000.00"
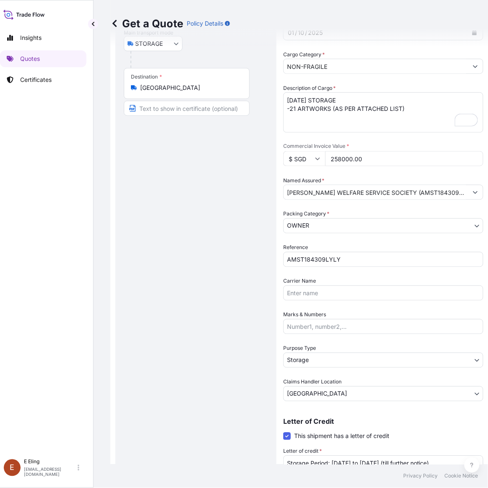
scroll to position [118, 0]
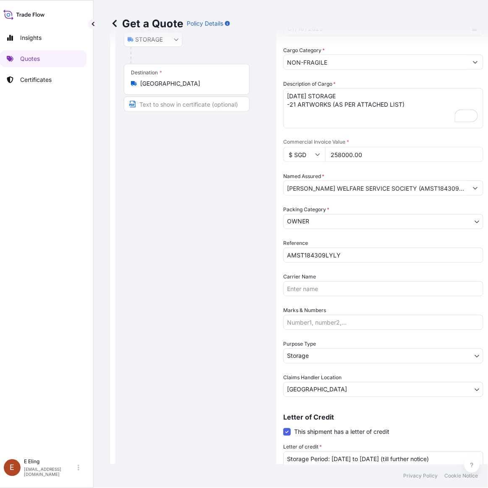
type input "258000.00"
click at [383, 458] on textarea "Storage Period: [DATE] to [DATE] (till further notice)" at bounding box center [383, 471] width 200 height 40
paste textarea "[DATE] to [DATE]"
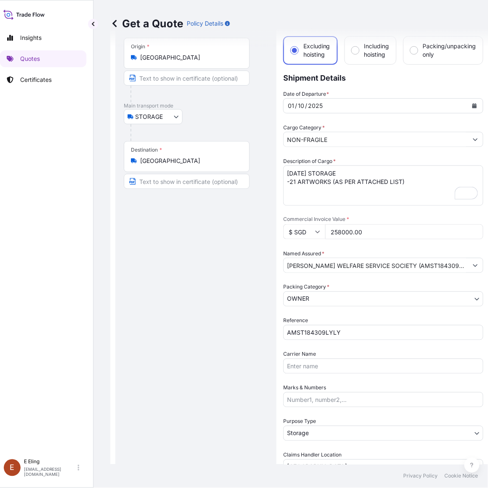
scroll to position [0, 0]
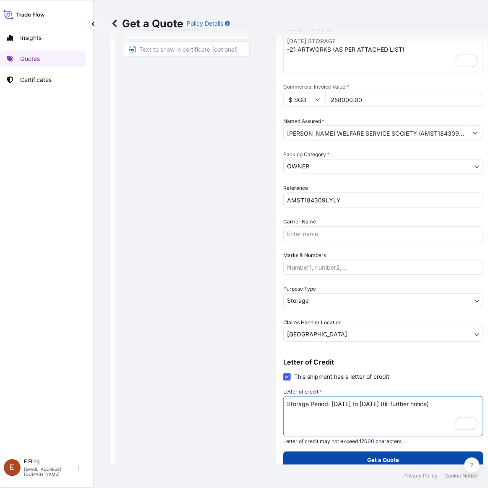
type textarea "Storage Period: [DATE] to [DATE] (till further notice)"
click at [372, 458] on p "Get a Quote" at bounding box center [384, 460] width 32 height 8
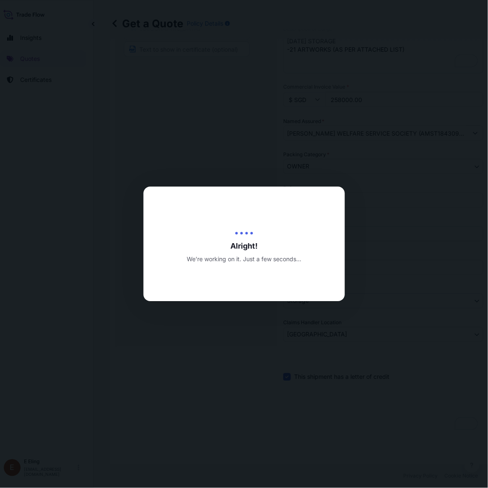
type input "[DATE]"
